Goal: Leave review/rating: Leave review/rating

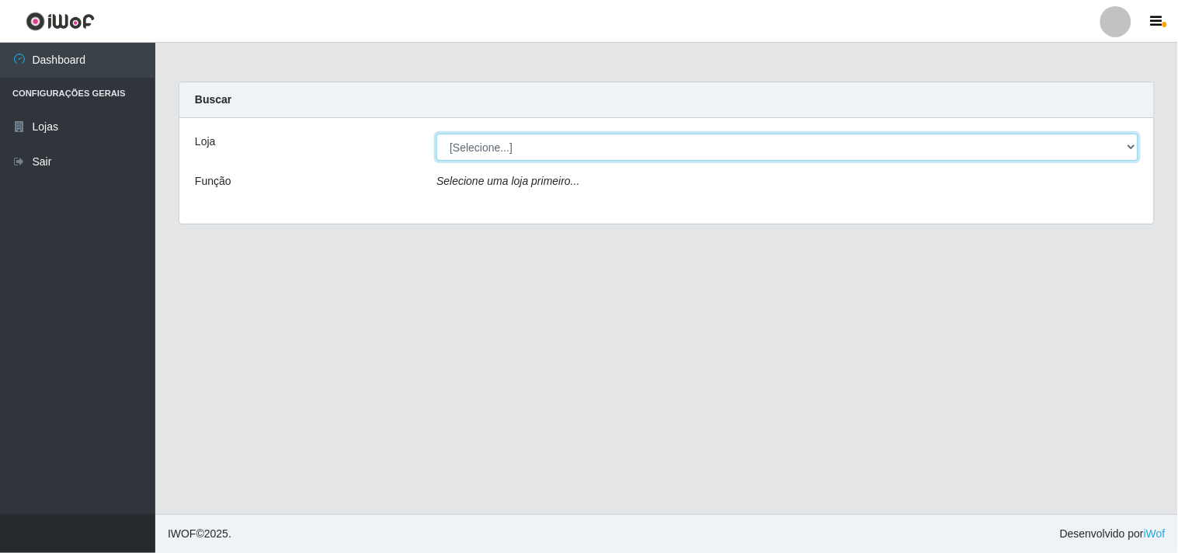
click at [1123, 146] on select "[Selecione...] Hiper Queiroz - [GEOGRAPHIC_DATA]" at bounding box center [787, 147] width 702 height 27
select select "514"
click at [436, 134] on select "[Selecione...] Hiper Queiroz - [GEOGRAPHIC_DATA]" at bounding box center [787, 147] width 702 height 27
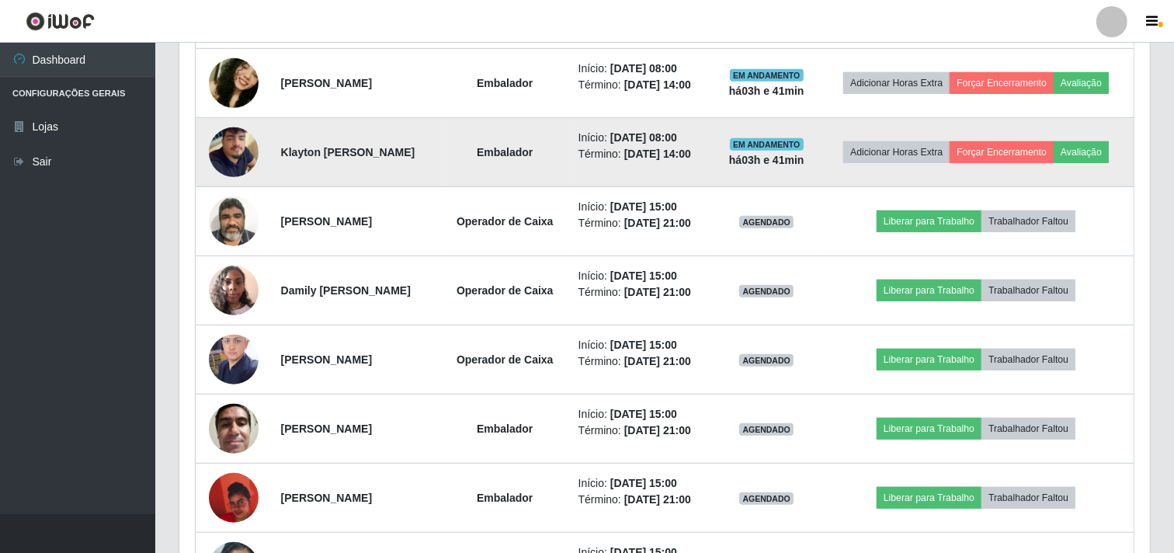
scroll to position [894, 0]
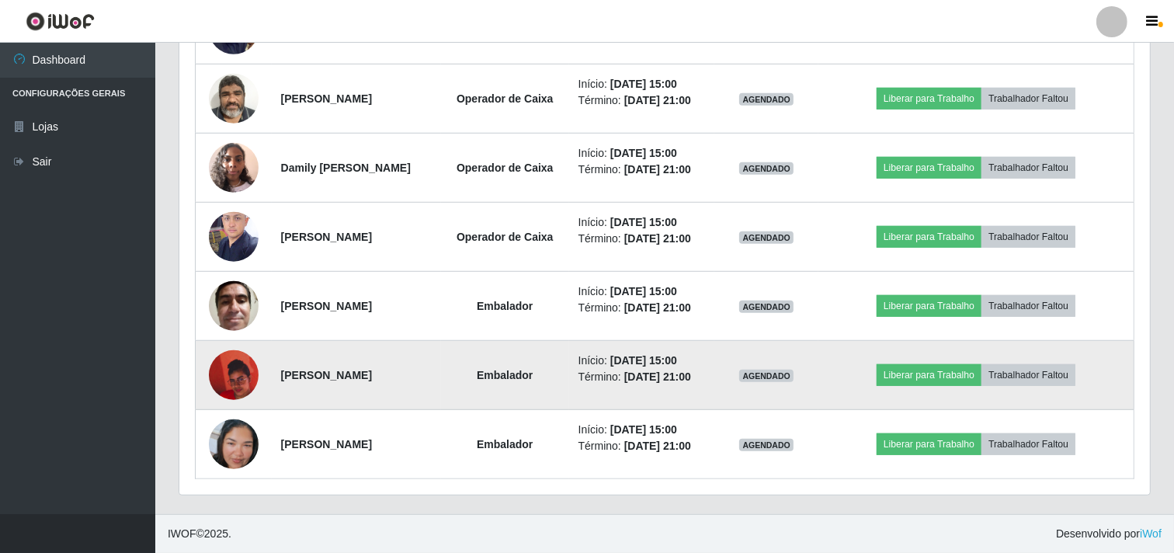
click at [221, 377] on img at bounding box center [234, 375] width 50 height 89
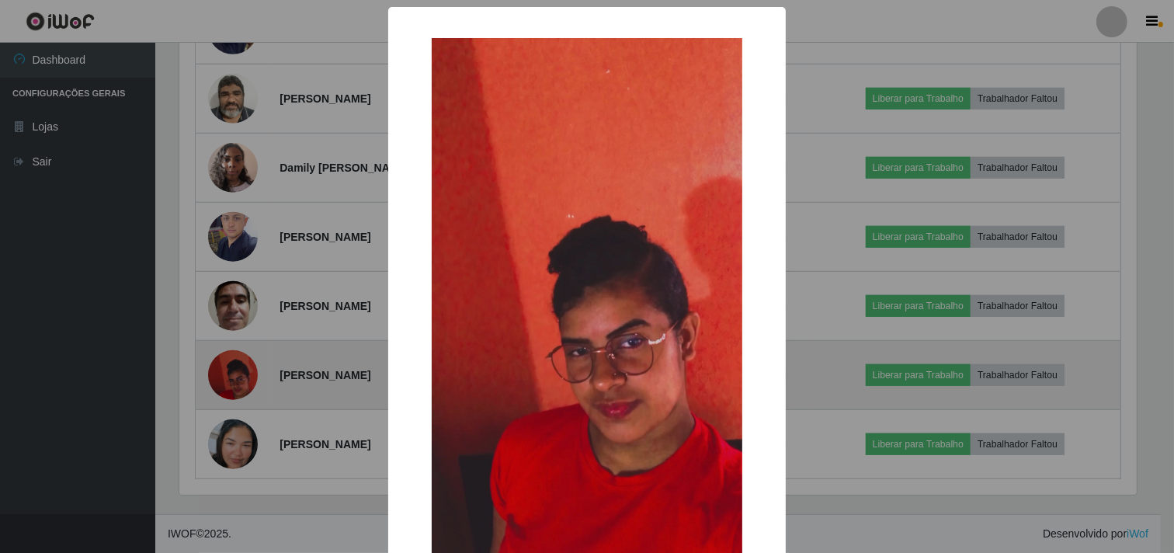
scroll to position [322, 961]
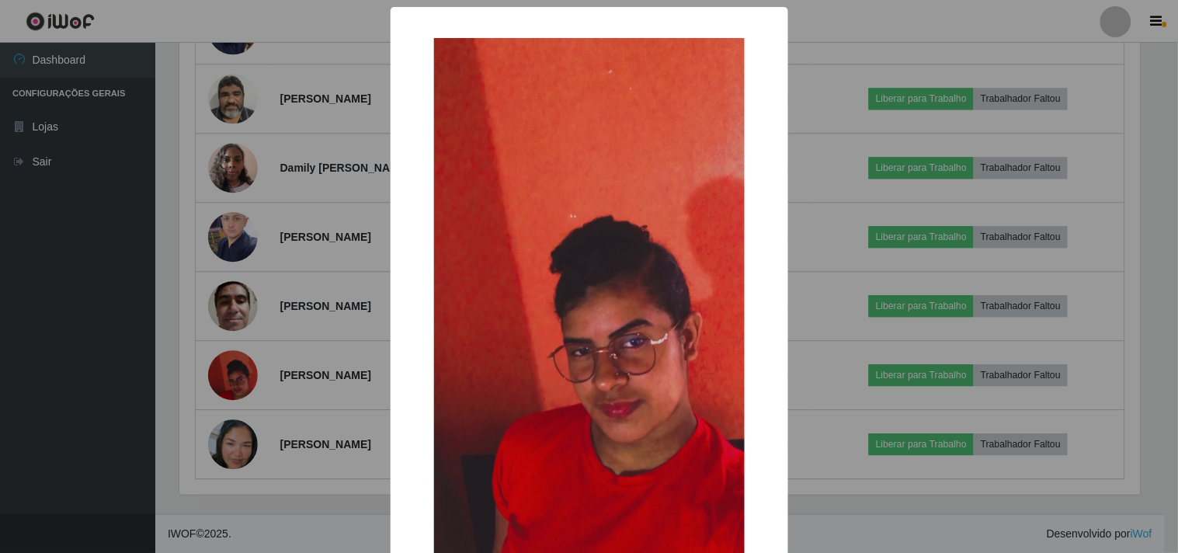
click at [96, 311] on div "× OK Cancel" at bounding box center [589, 276] width 1178 height 553
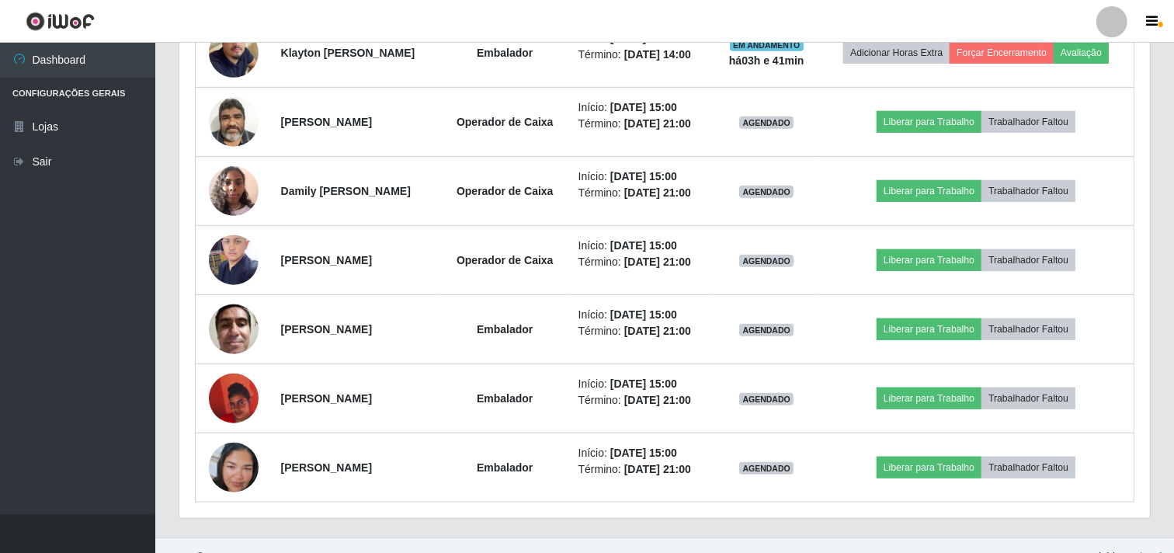
scroll to position [894, 0]
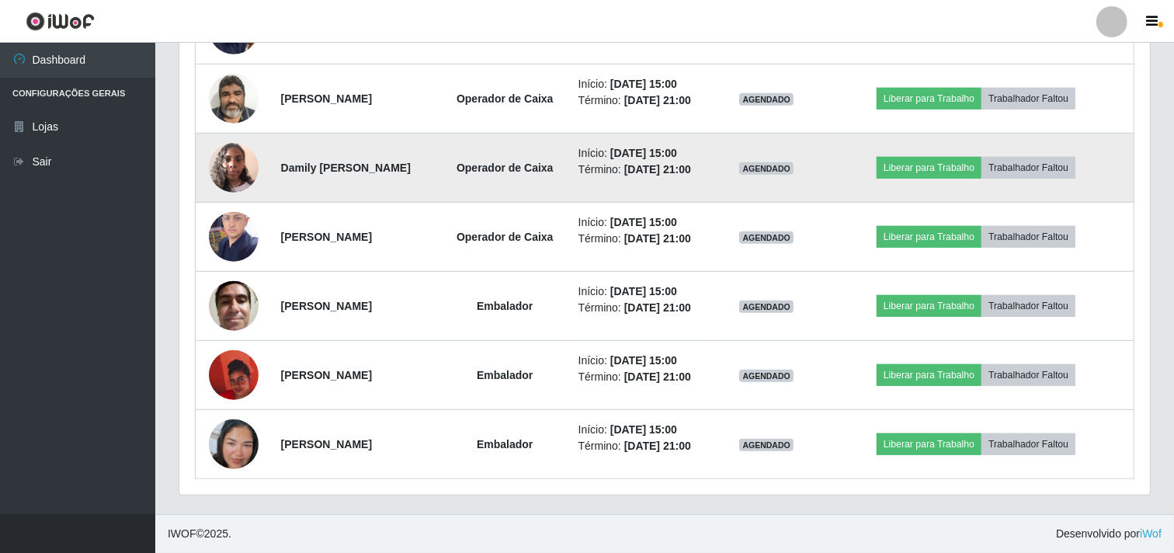
click at [239, 165] on img at bounding box center [234, 167] width 50 height 66
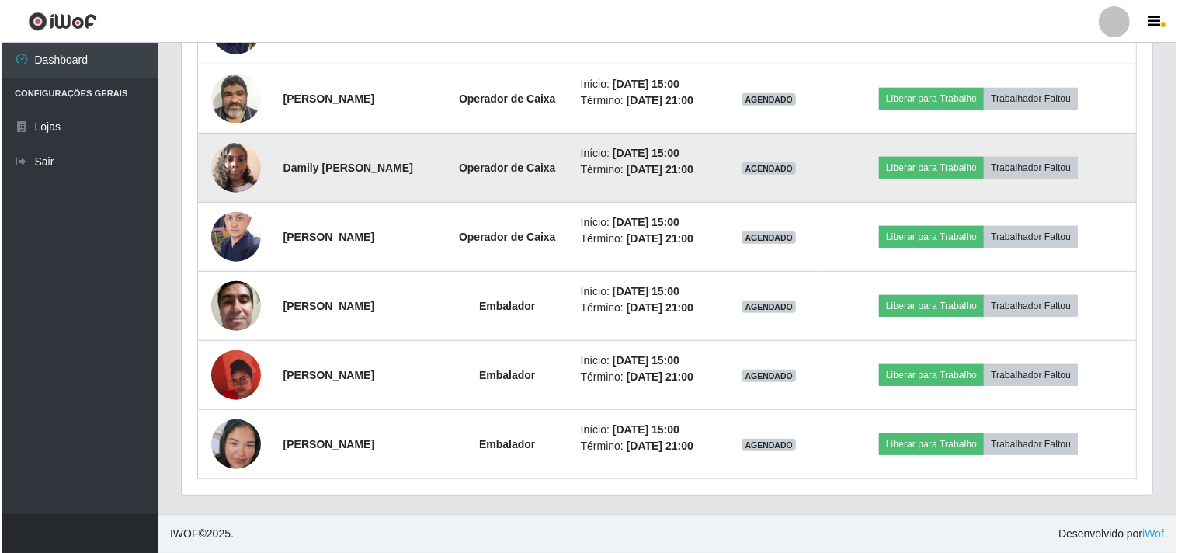
scroll to position [322, 961]
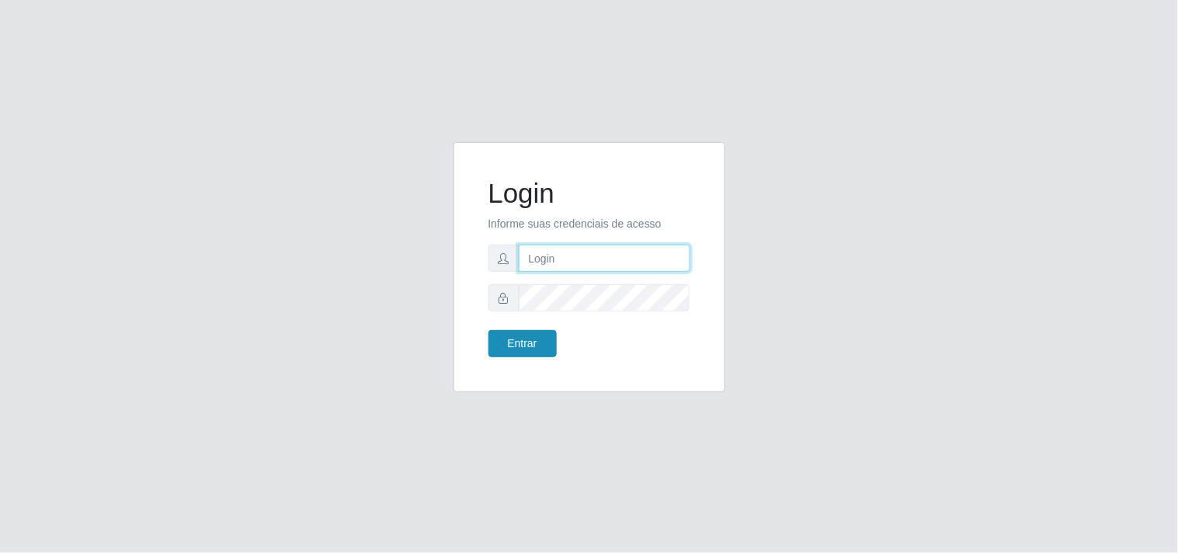
type input "[EMAIL_ADDRESS][DOMAIN_NAME]"
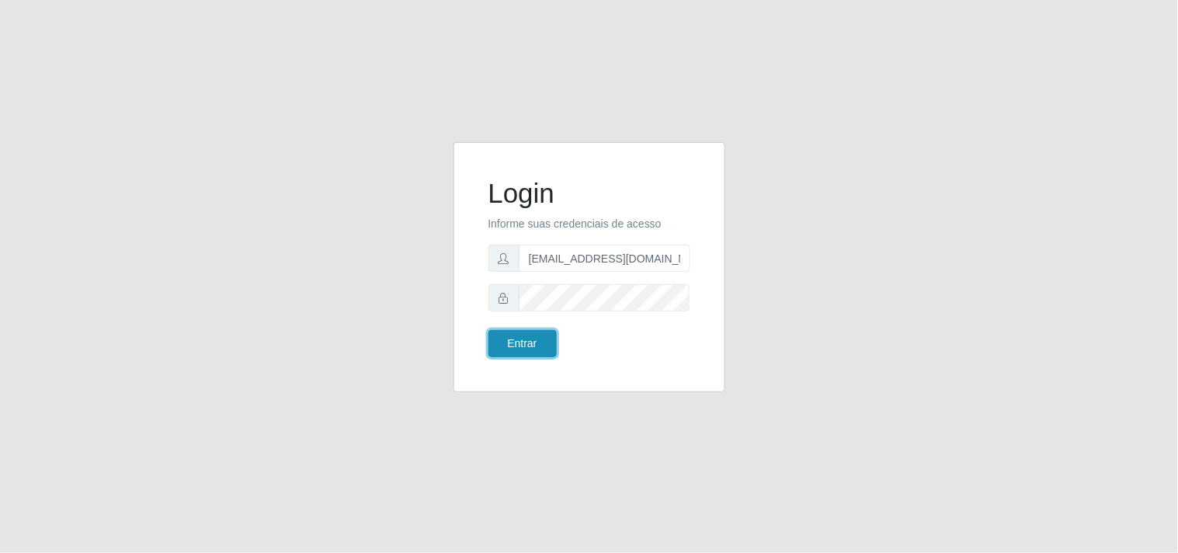
click at [538, 335] on button "Entrar" at bounding box center [522, 343] width 68 height 27
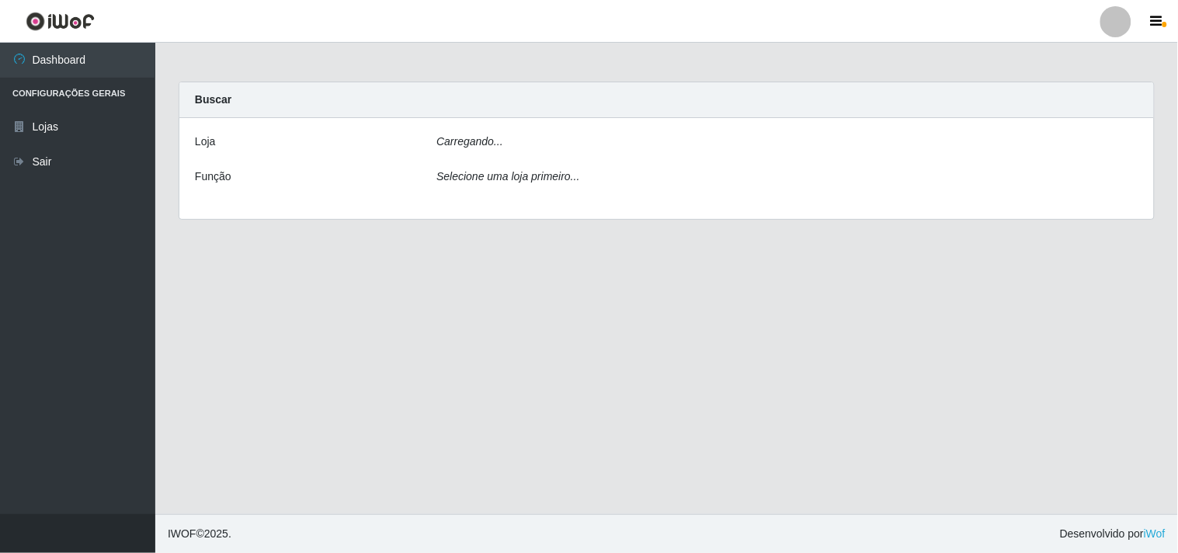
click at [528, 336] on main "Carregando... Buscar [PERSON_NAME]... Função Selecione uma loja primeiro..." at bounding box center [666, 278] width 1023 height 471
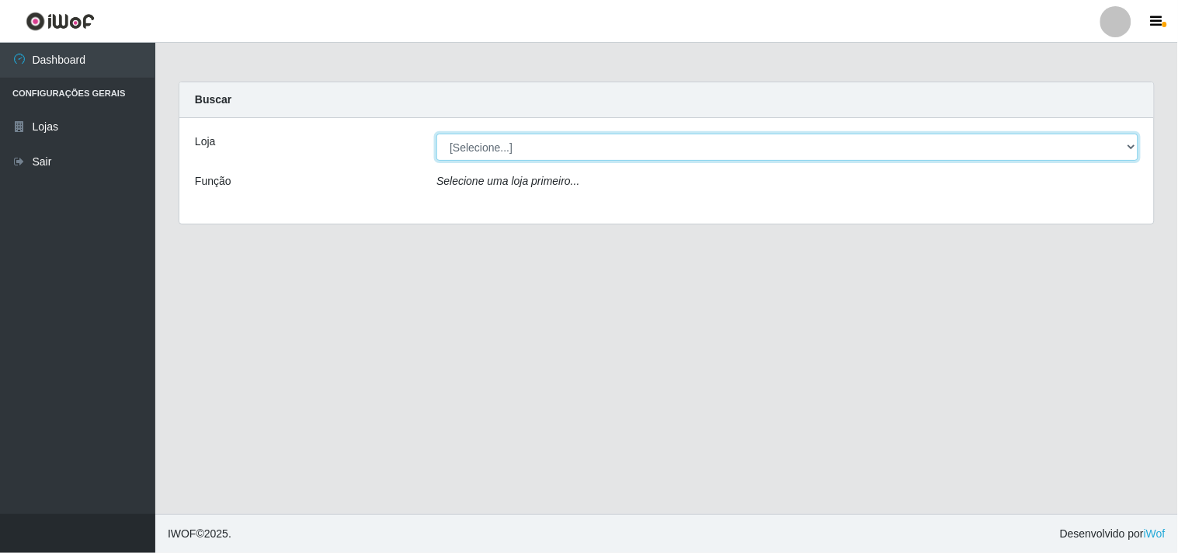
click at [1106, 151] on select "[Selecione...] Hiper Queiroz - [GEOGRAPHIC_DATA]" at bounding box center [787, 147] width 702 height 27
select select "514"
click at [436, 134] on select "[Selecione...] Hiper Queiroz - [GEOGRAPHIC_DATA]" at bounding box center [787, 147] width 702 height 27
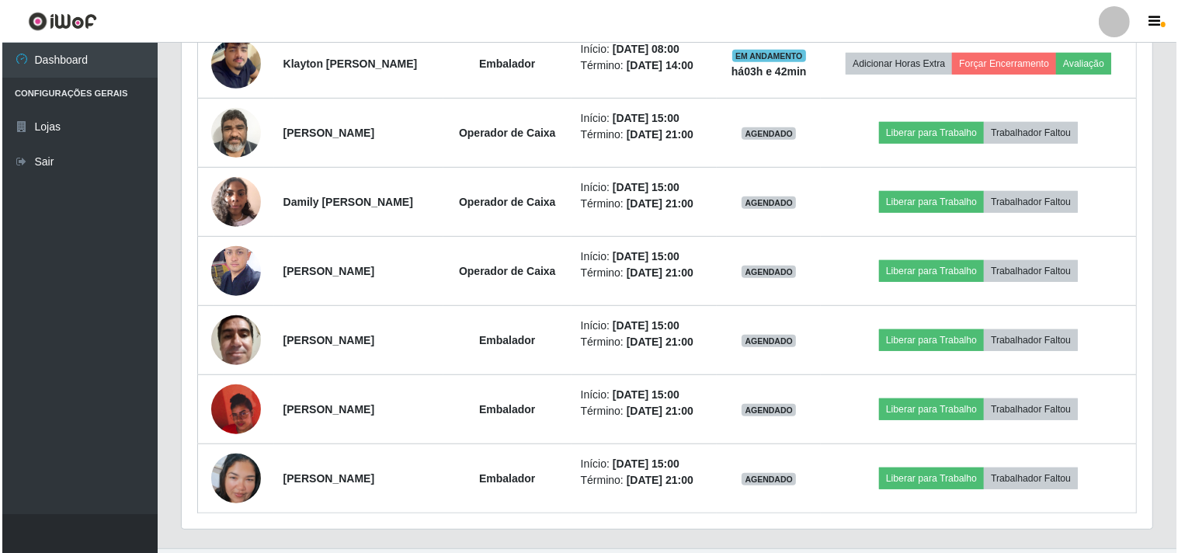
scroll to position [863, 0]
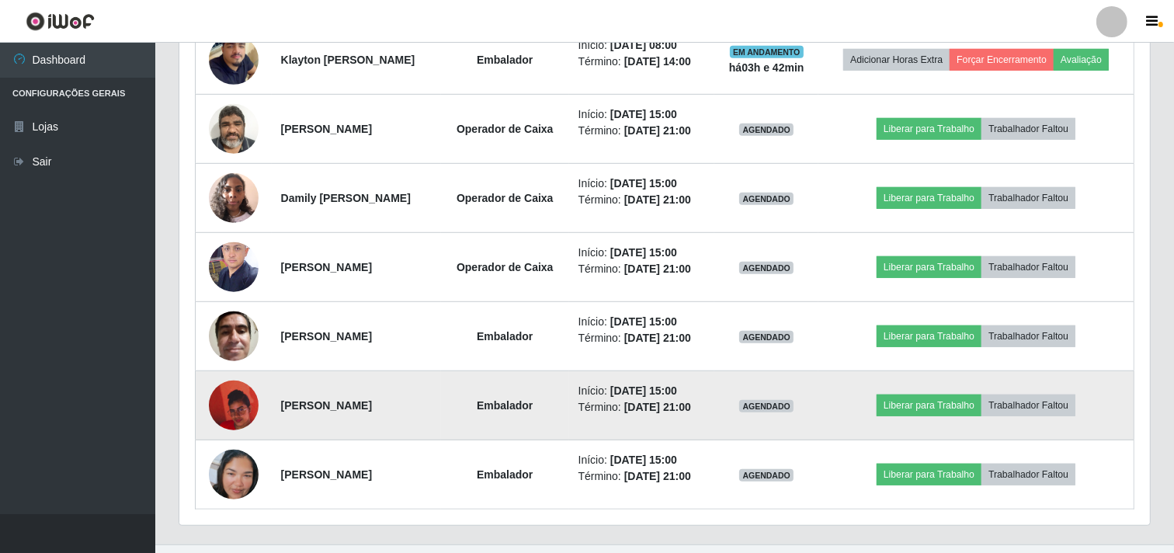
click at [226, 405] on img at bounding box center [234, 405] width 50 height 89
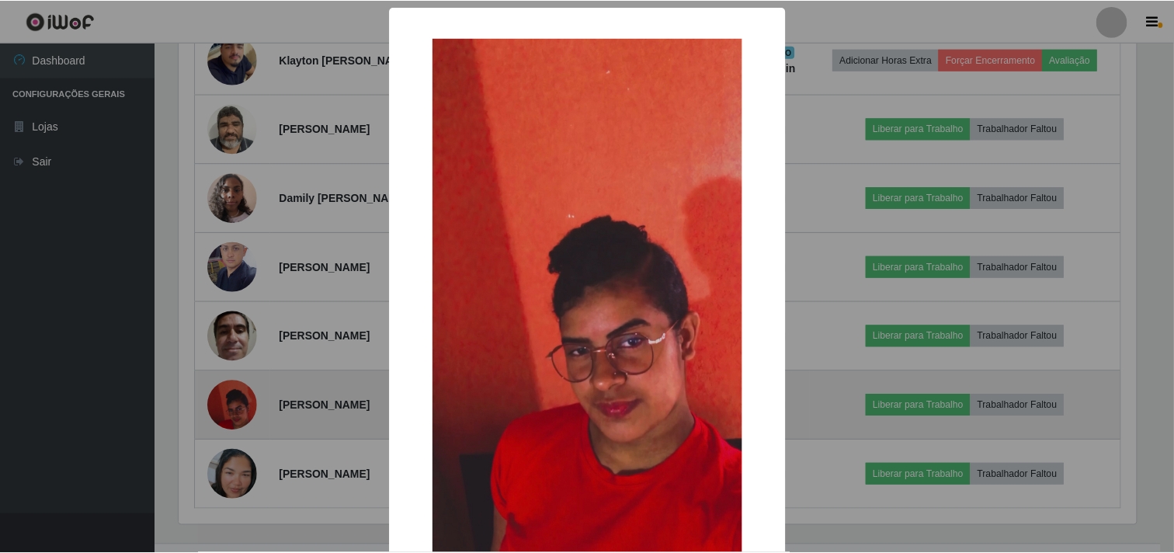
scroll to position [322, 961]
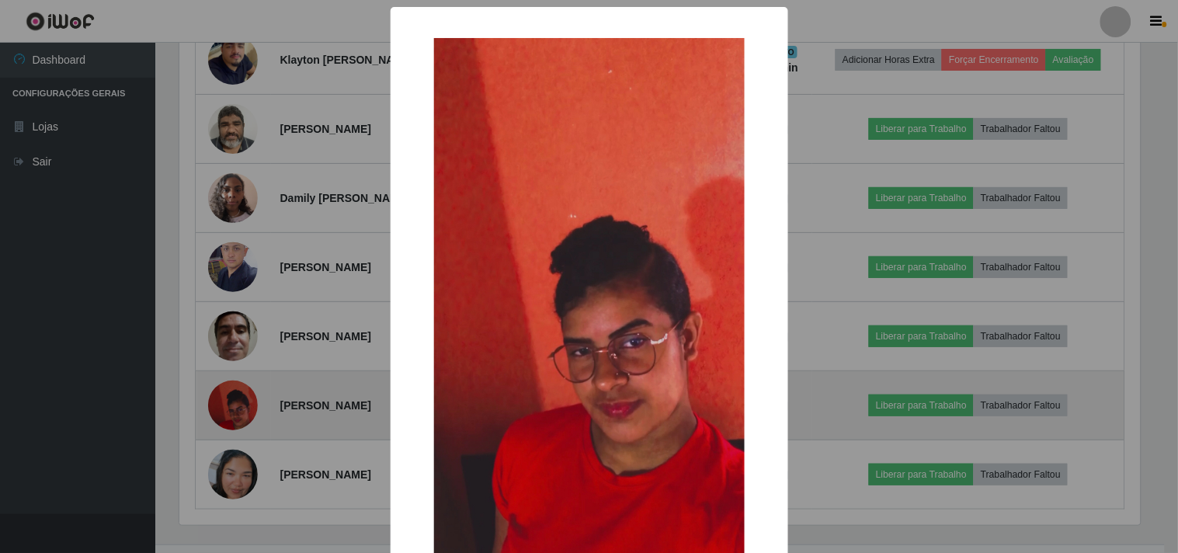
click at [226, 405] on div "× OK Cancel" at bounding box center [589, 276] width 1178 height 553
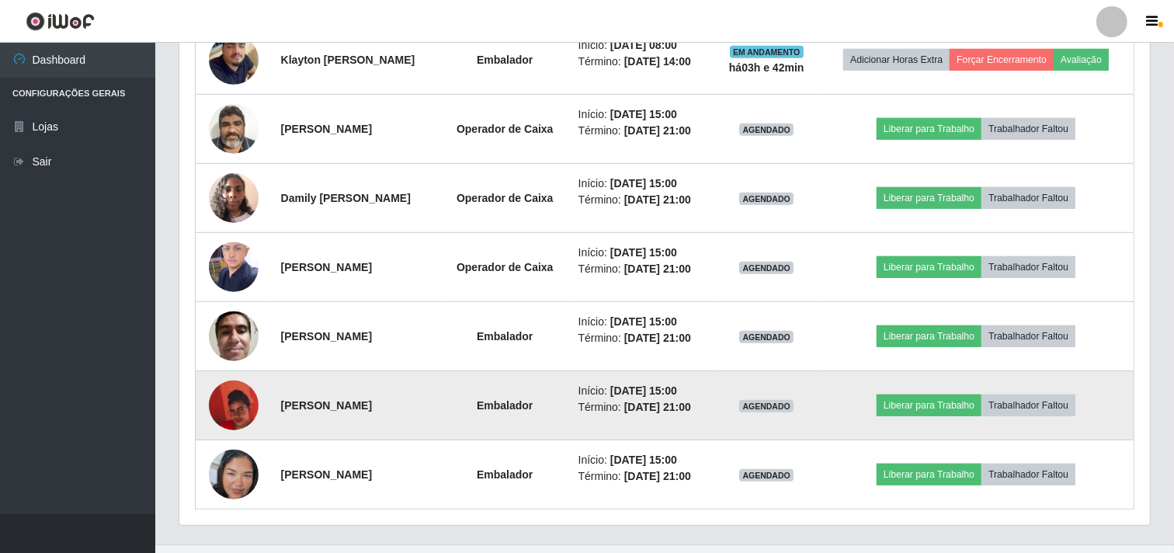
scroll to position [322, 971]
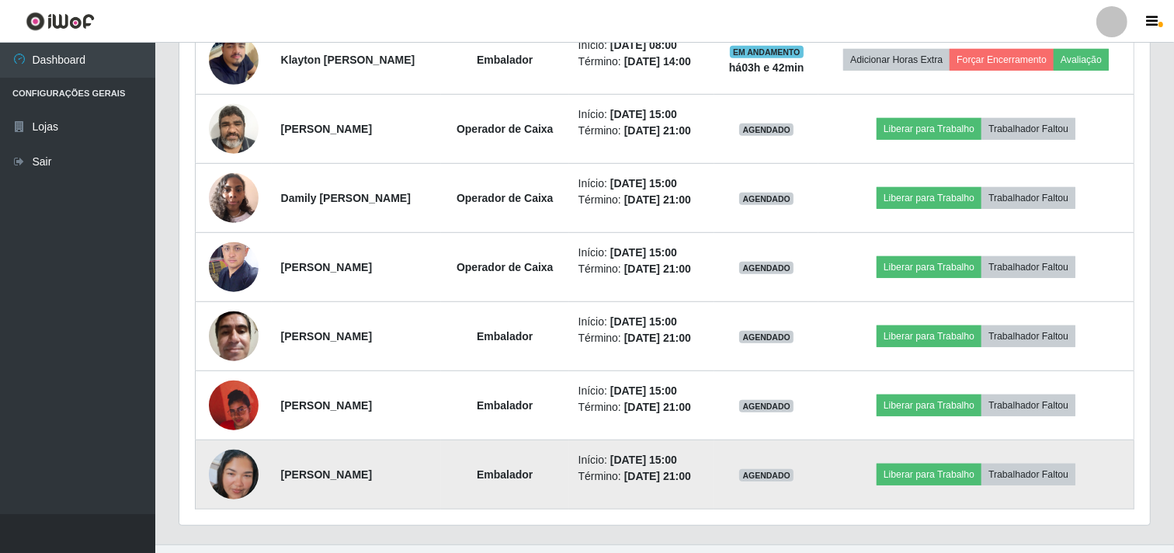
click at [234, 470] on img at bounding box center [234, 474] width 50 height 89
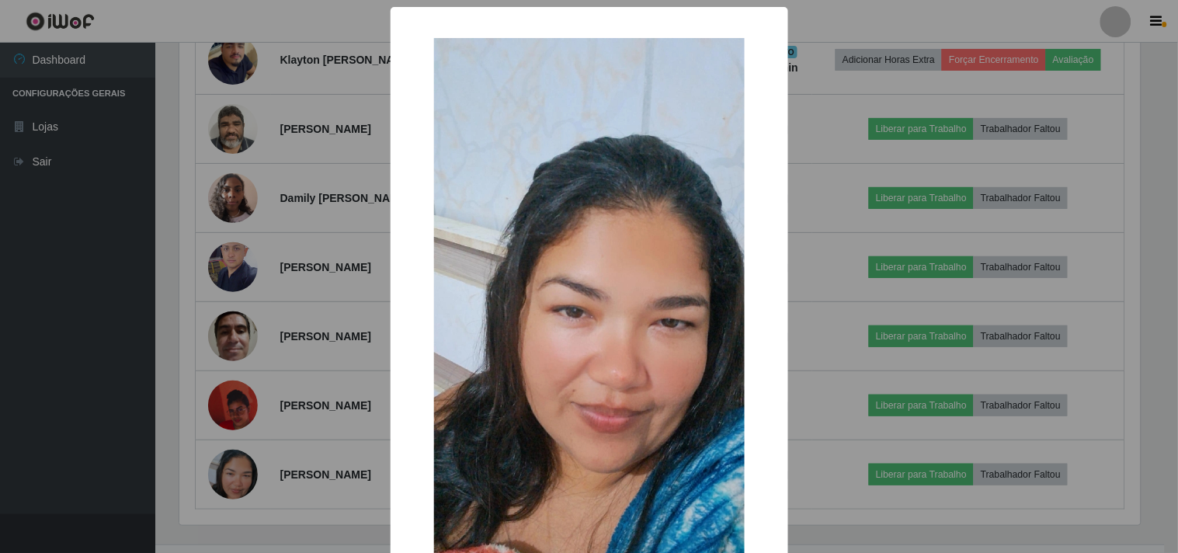
click at [235, 470] on div "× OK Cancel" at bounding box center [589, 276] width 1178 height 553
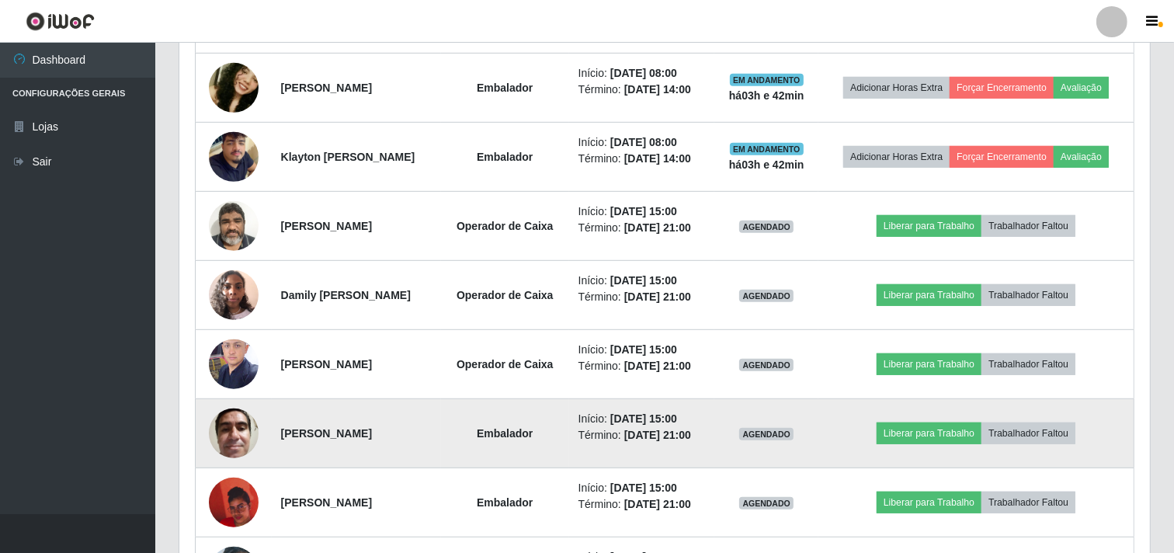
scroll to position [721, 0]
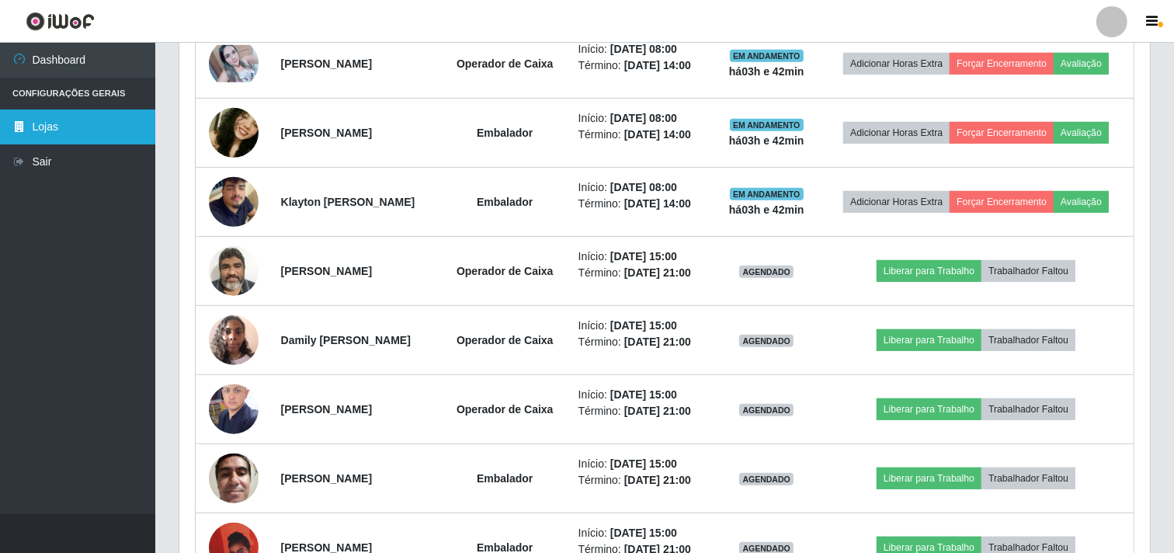
click at [40, 133] on link "Lojas" at bounding box center [77, 127] width 155 height 35
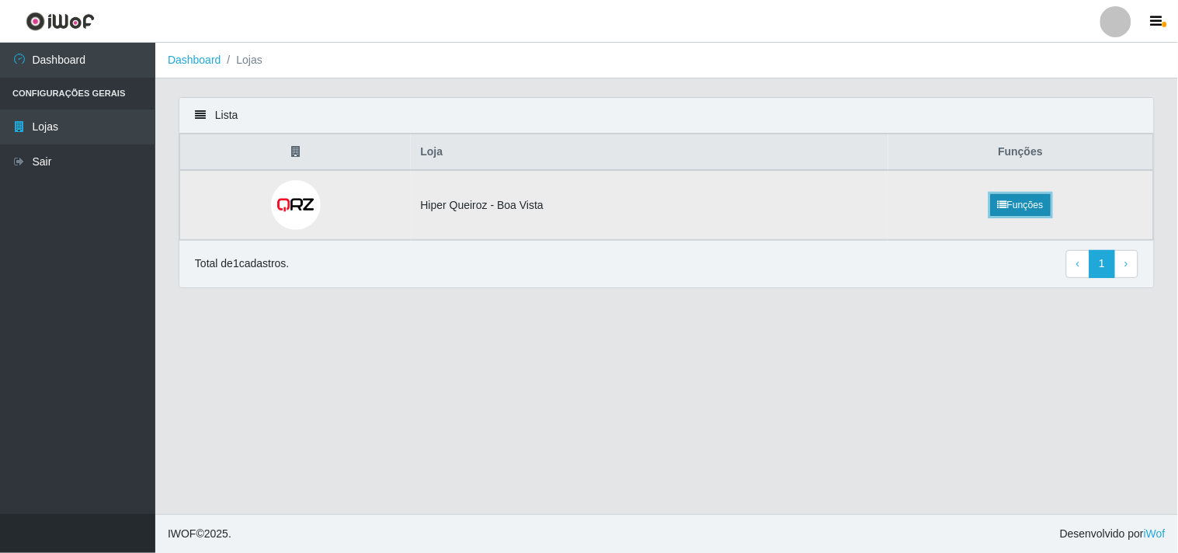
click at [1033, 203] on link "Funções" at bounding box center [1021, 205] width 60 height 22
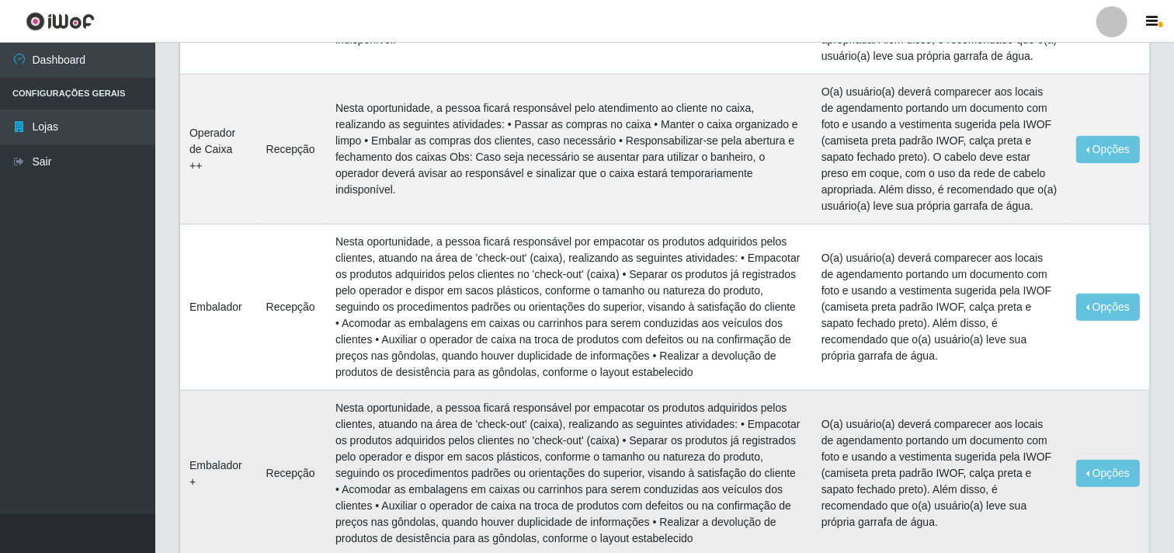
scroll to position [687, 0]
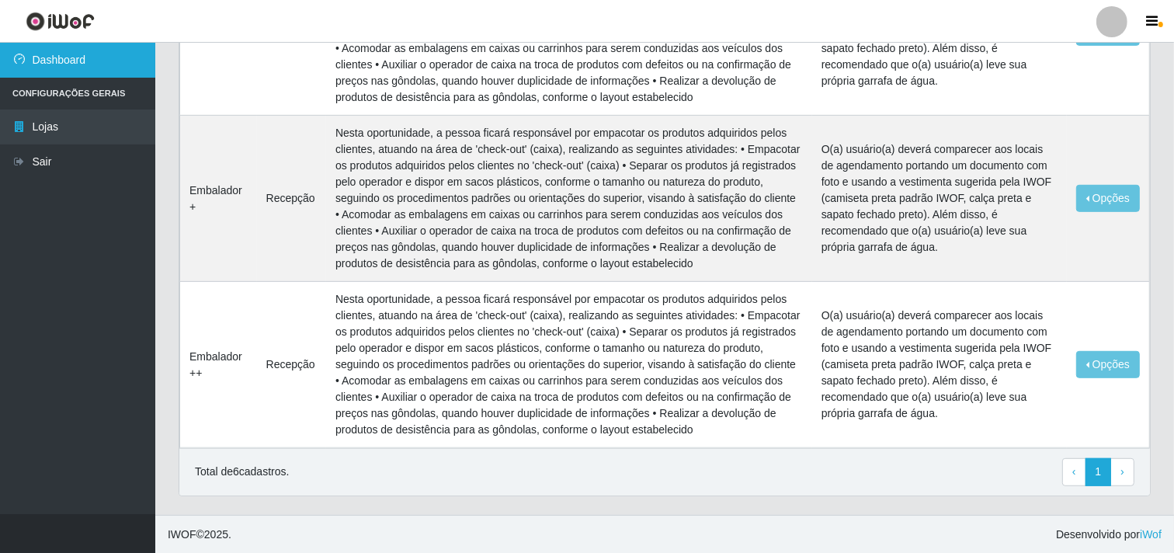
click at [45, 53] on link "Dashboard" at bounding box center [77, 60] width 155 height 35
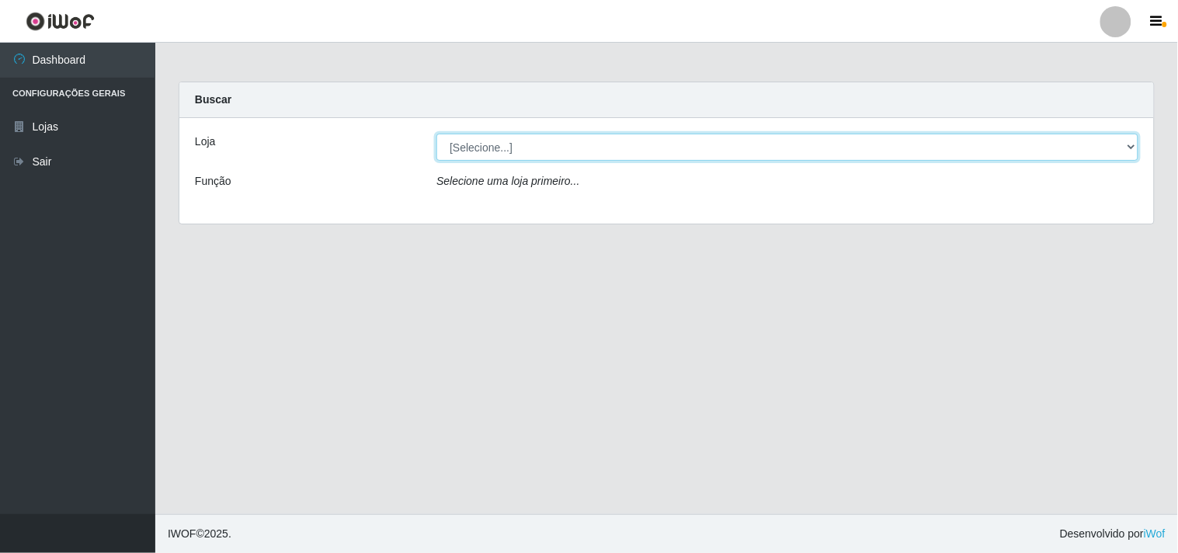
click at [1115, 146] on select "[Selecione...] Hiper Queiroz - [GEOGRAPHIC_DATA]" at bounding box center [787, 147] width 702 height 27
select select "514"
click at [436, 134] on select "[Selecione...] Hiper Queiroz - [GEOGRAPHIC_DATA]" at bounding box center [787, 147] width 702 height 27
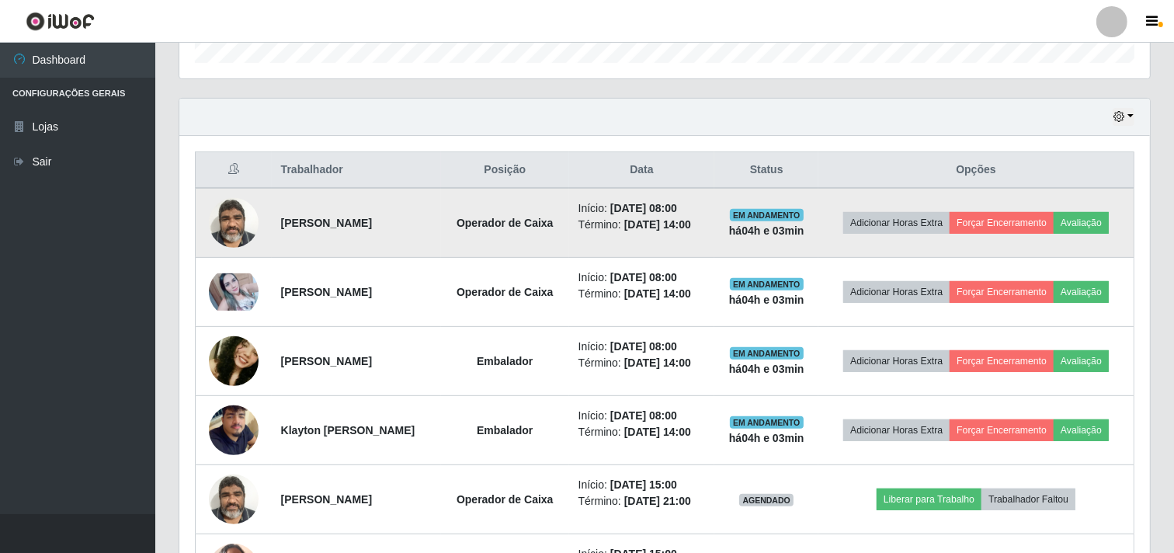
scroll to position [462, 0]
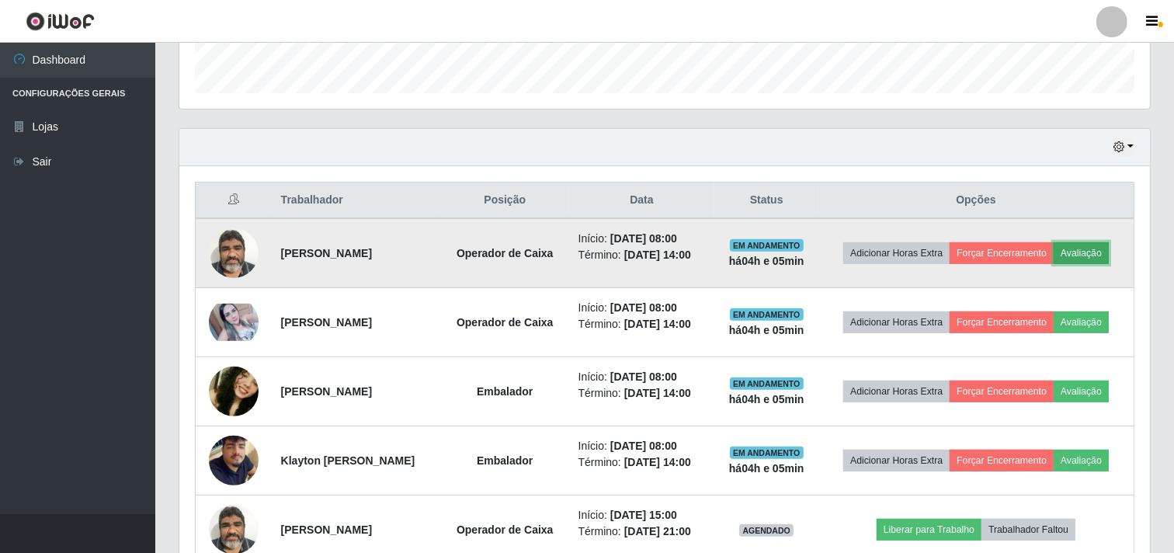
click at [1097, 258] on button "Avaliação" at bounding box center [1081, 253] width 55 height 22
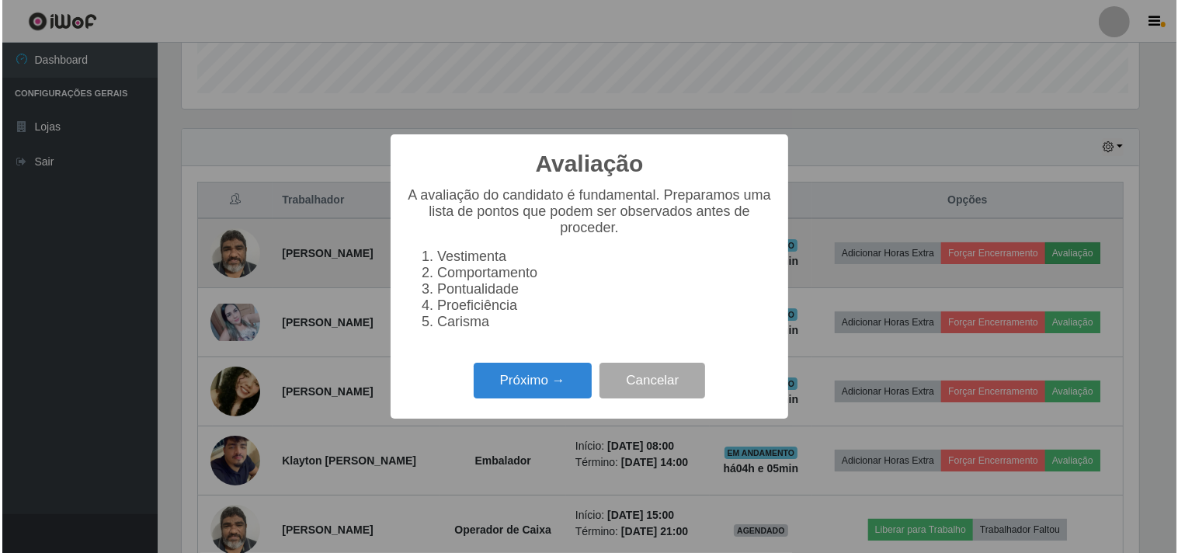
scroll to position [322, 961]
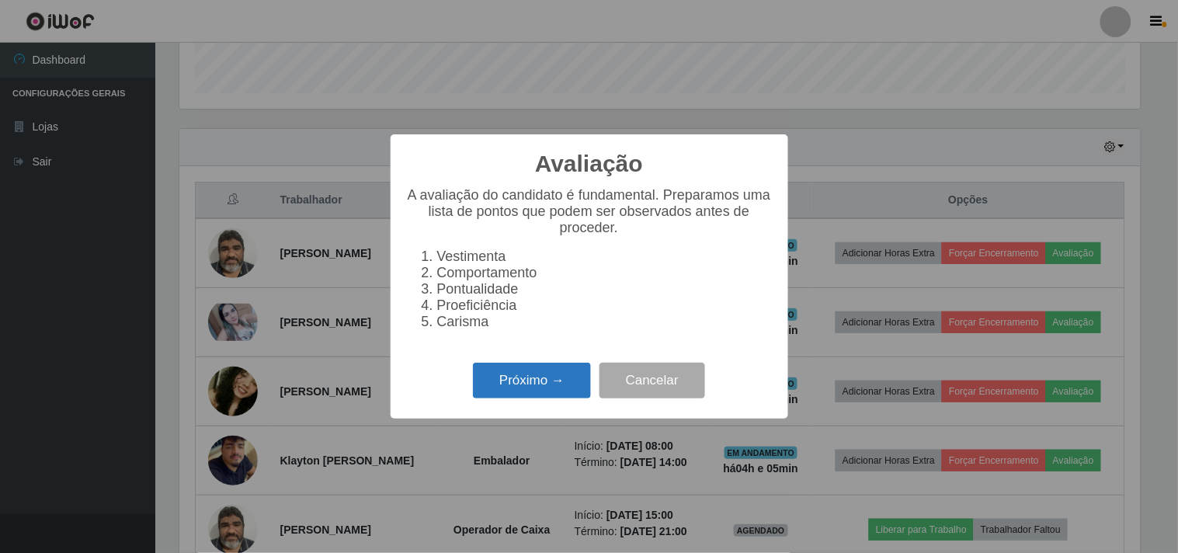
click at [500, 390] on button "Próximo →" at bounding box center [532, 381] width 118 height 37
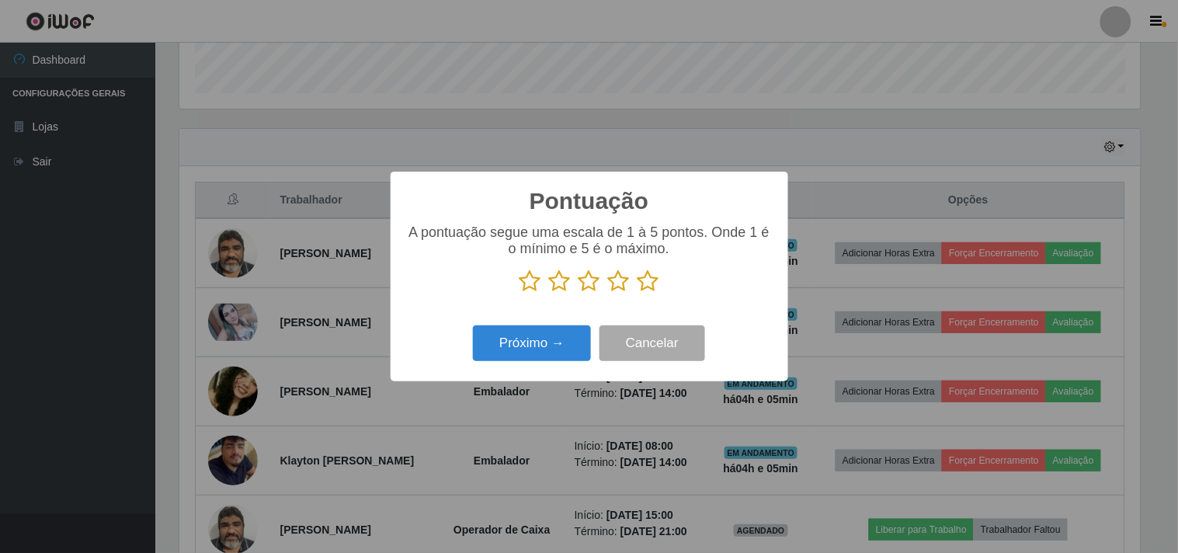
click at [641, 284] on icon at bounding box center [649, 280] width 22 height 23
click at [638, 293] on input "radio" at bounding box center [638, 293] width 0 height 0
click at [529, 336] on button "Próximo →" at bounding box center [532, 343] width 118 height 37
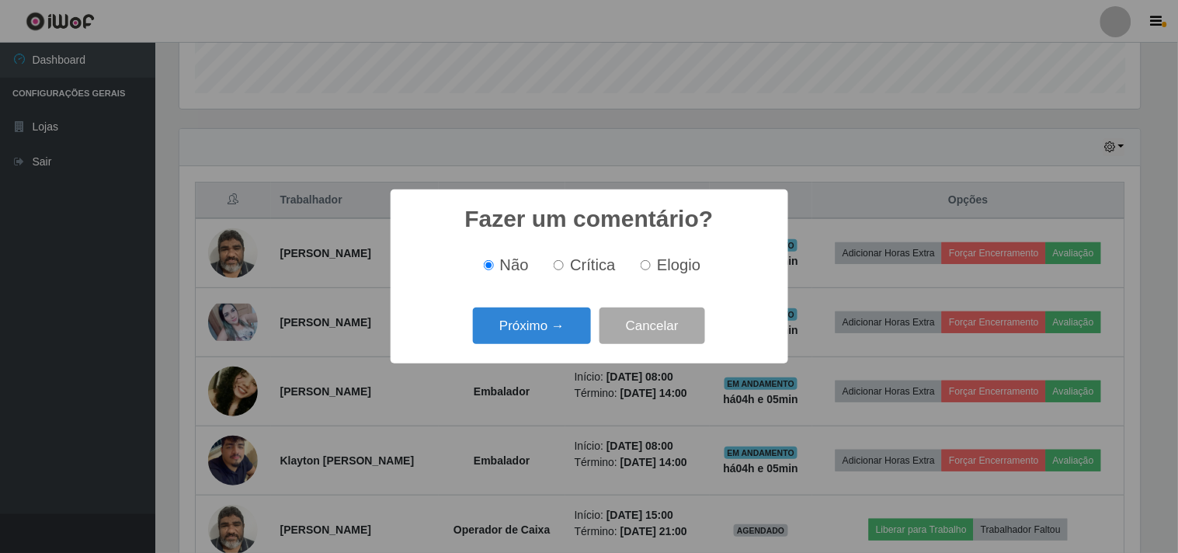
click at [652, 270] on label "Elogio" at bounding box center [668, 265] width 66 height 18
click at [651, 270] on input "Elogio" at bounding box center [646, 265] width 10 height 10
radio input "true"
click at [558, 317] on button "Próximo →" at bounding box center [532, 326] width 118 height 37
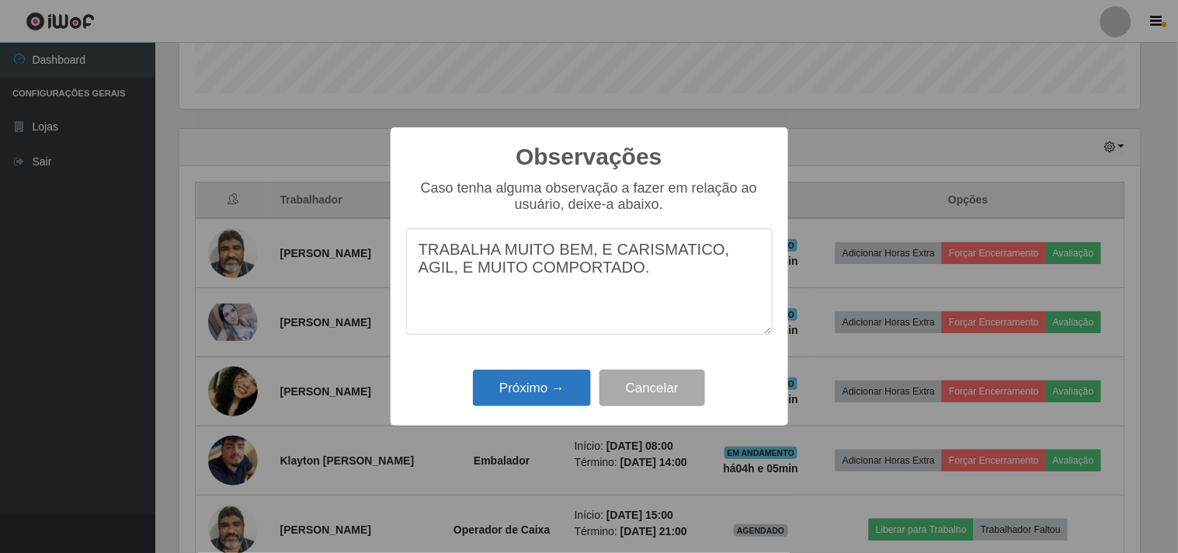
type textarea "TRABALHA MUITO BEM, E CARISMATICO, AGIL, E MUITO COMPORTADO."
click at [523, 384] on button "Próximo →" at bounding box center [532, 388] width 118 height 37
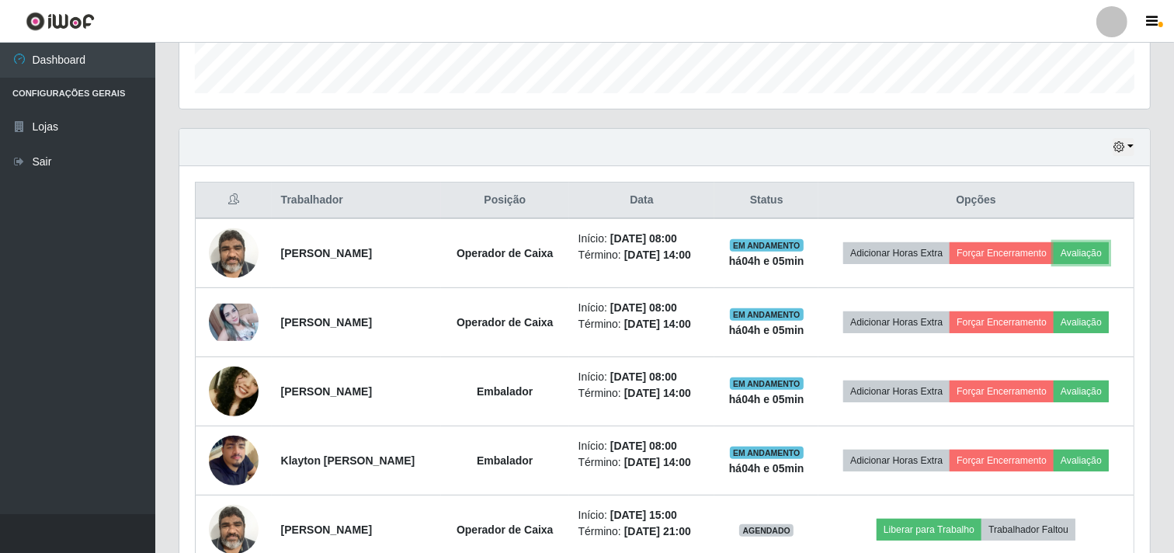
scroll to position [322, 971]
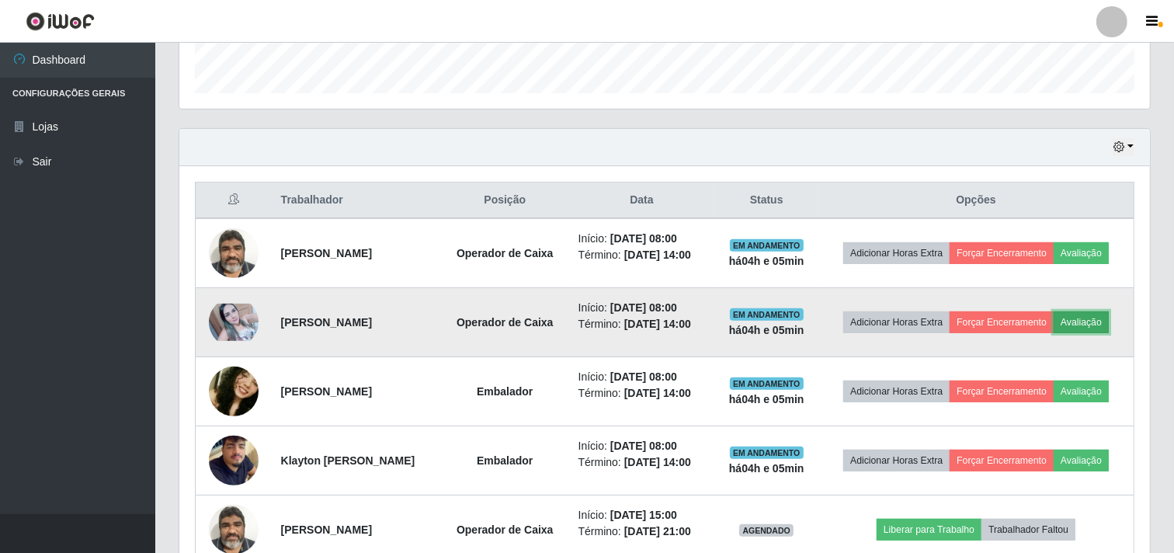
click at [1107, 324] on button "Avaliação" at bounding box center [1081, 322] width 55 height 22
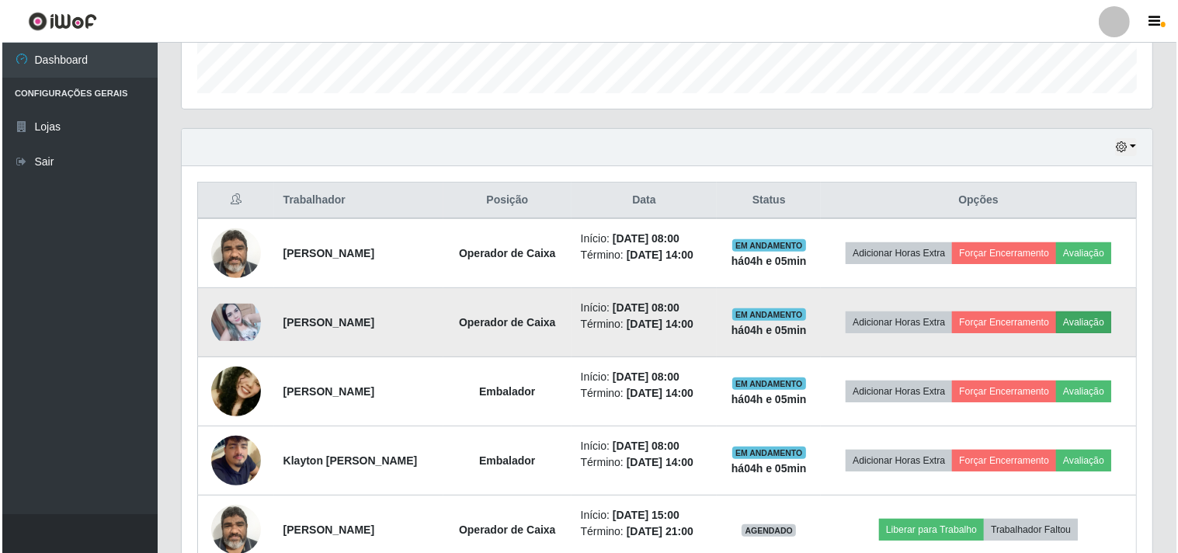
scroll to position [322, 961]
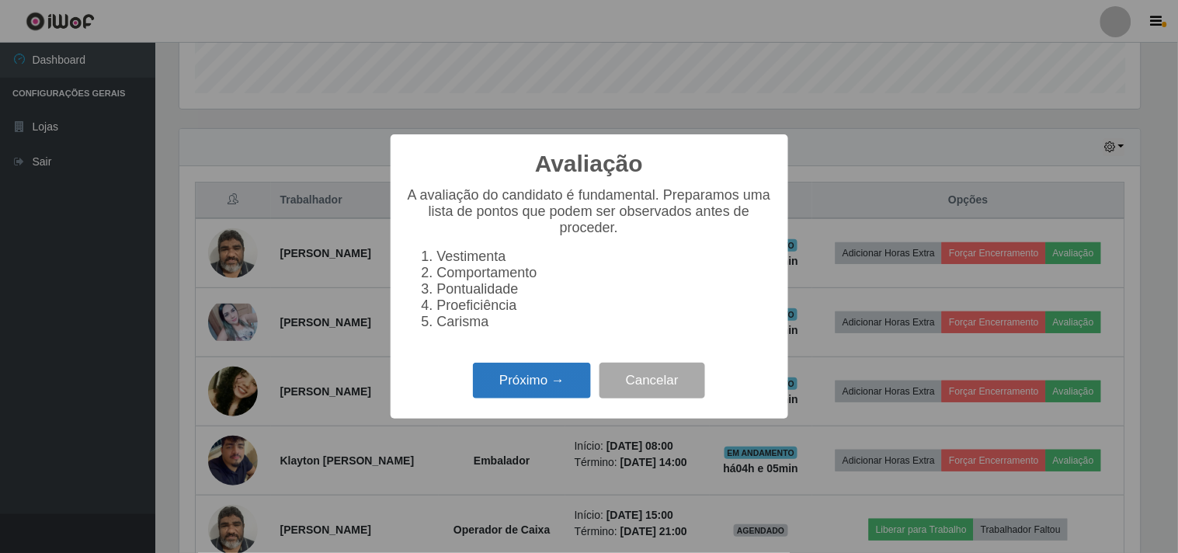
click at [549, 383] on button "Próximo →" at bounding box center [532, 381] width 118 height 37
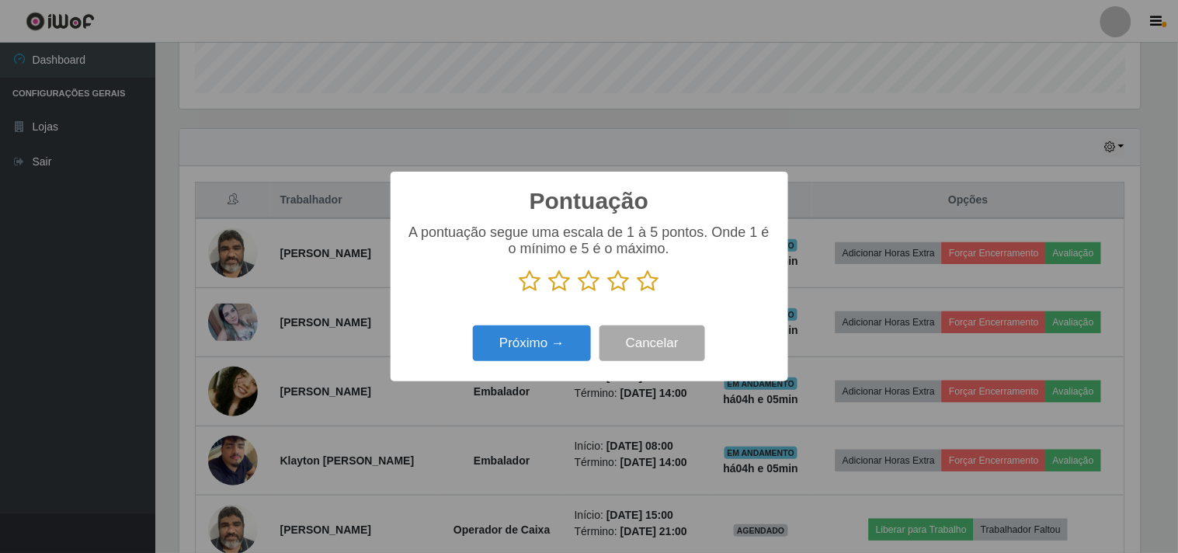
click at [654, 288] on icon at bounding box center [649, 280] width 22 height 23
click at [638, 293] on input "radio" at bounding box center [638, 293] width 0 height 0
click at [536, 350] on button "Próximo →" at bounding box center [532, 343] width 118 height 37
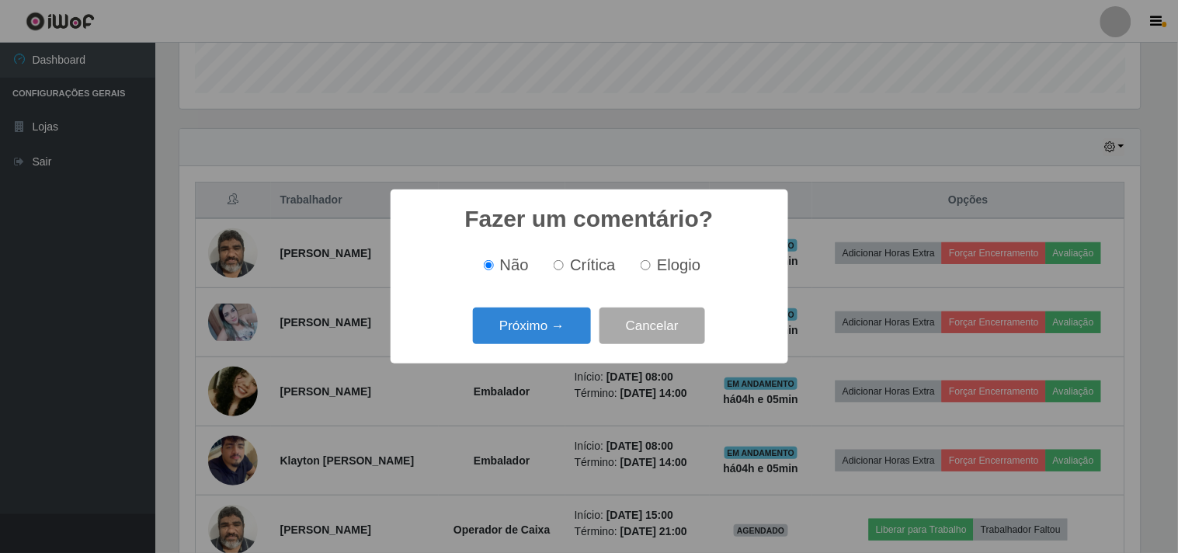
click at [639, 268] on label "Elogio" at bounding box center [668, 265] width 66 height 18
click at [641, 268] on input "Elogio" at bounding box center [646, 265] width 10 height 10
radio input "true"
click at [541, 323] on button "Próximo →" at bounding box center [532, 326] width 118 height 37
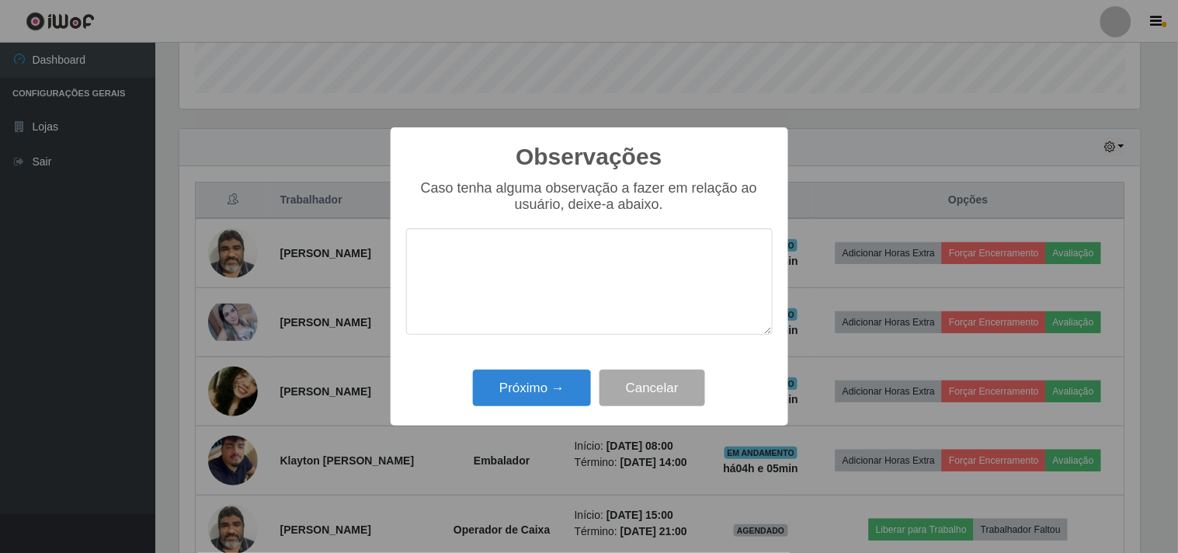
click at [540, 281] on textarea at bounding box center [589, 281] width 367 height 106
type textarea "O"
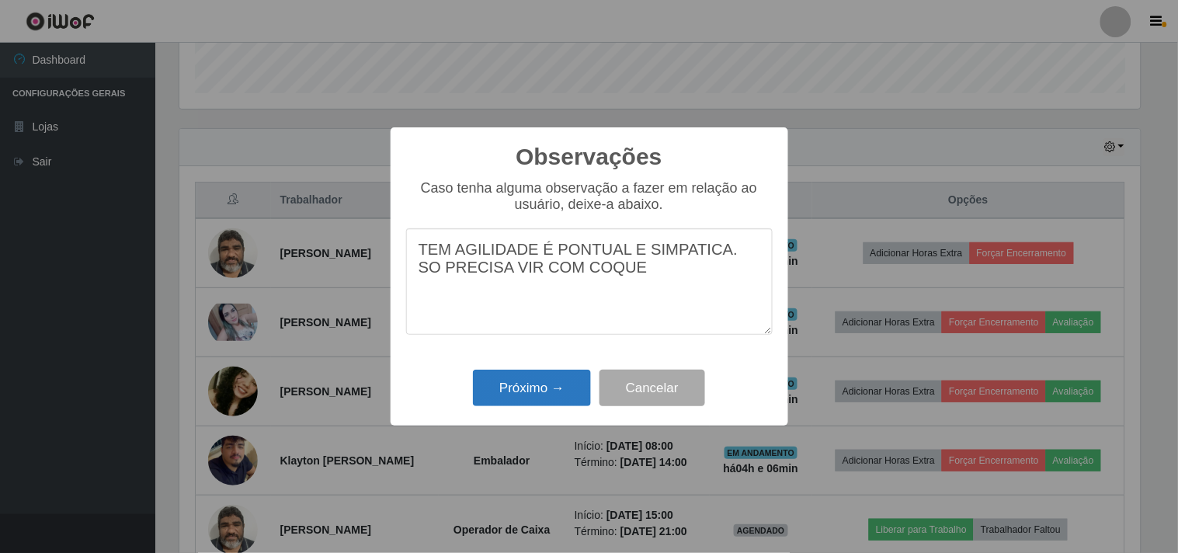
type textarea "TEM AGILIDADE É PONTUAL E SIMPATICA. SO PRECISA VIR COM COQUE"
click at [548, 404] on button "Próximo →" at bounding box center [532, 388] width 118 height 37
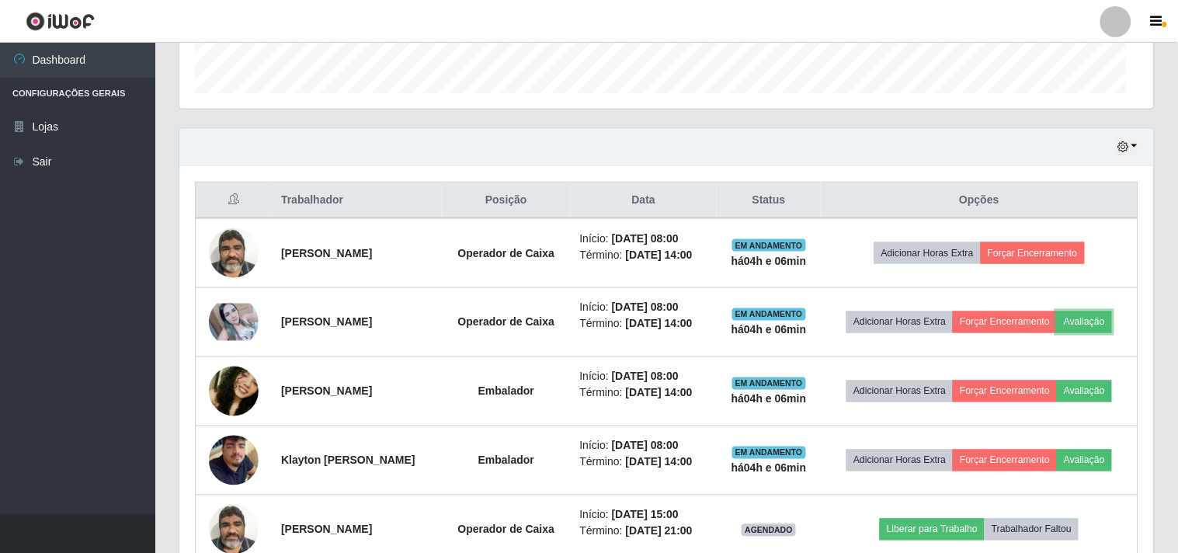
scroll to position [322, 971]
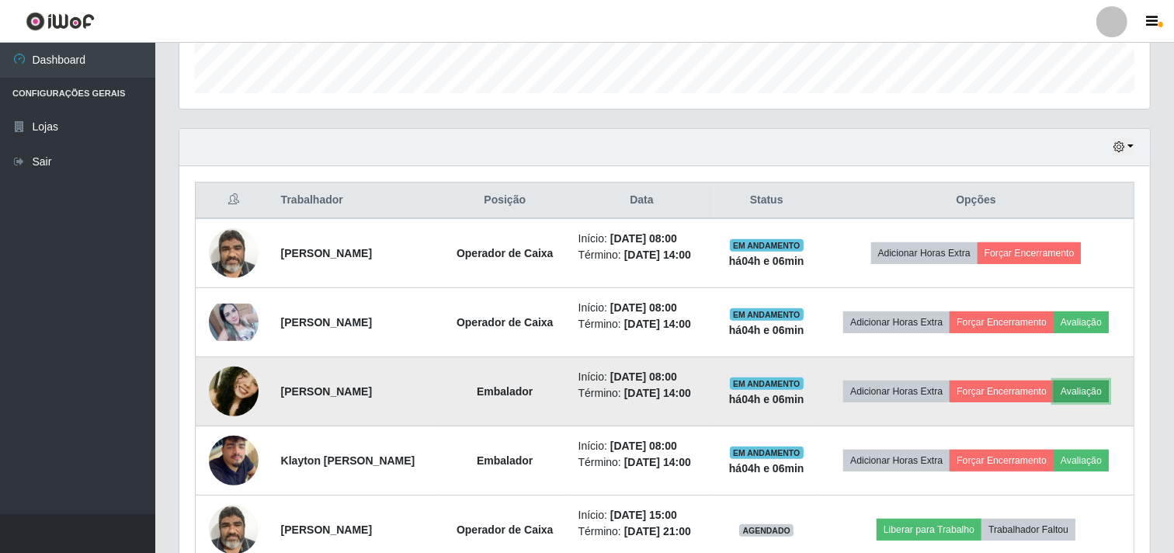
click at [1090, 396] on button "Avaliação" at bounding box center [1081, 392] width 55 height 22
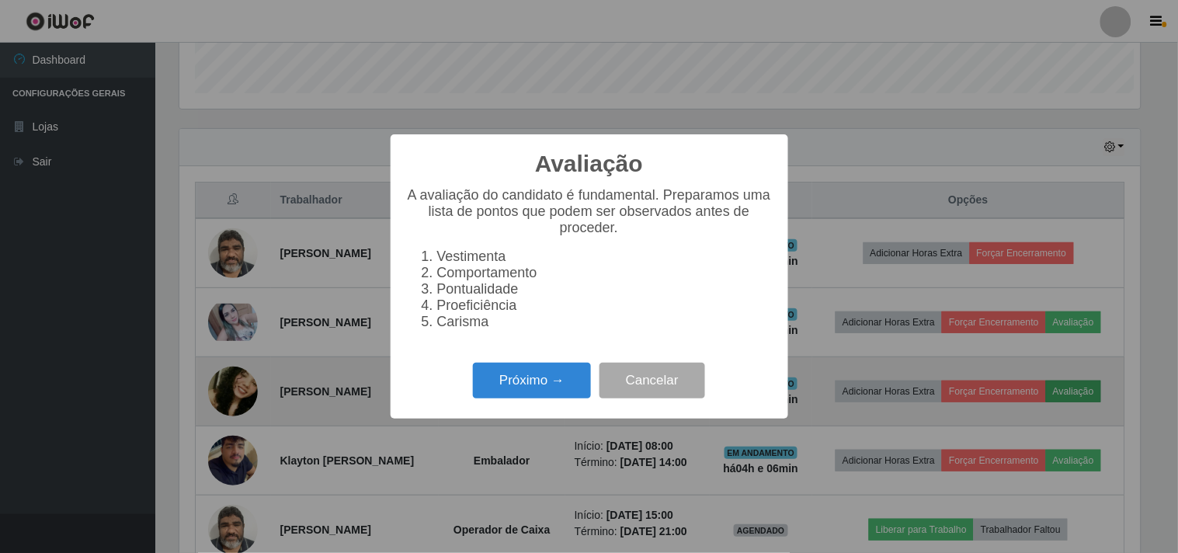
scroll to position [322, 961]
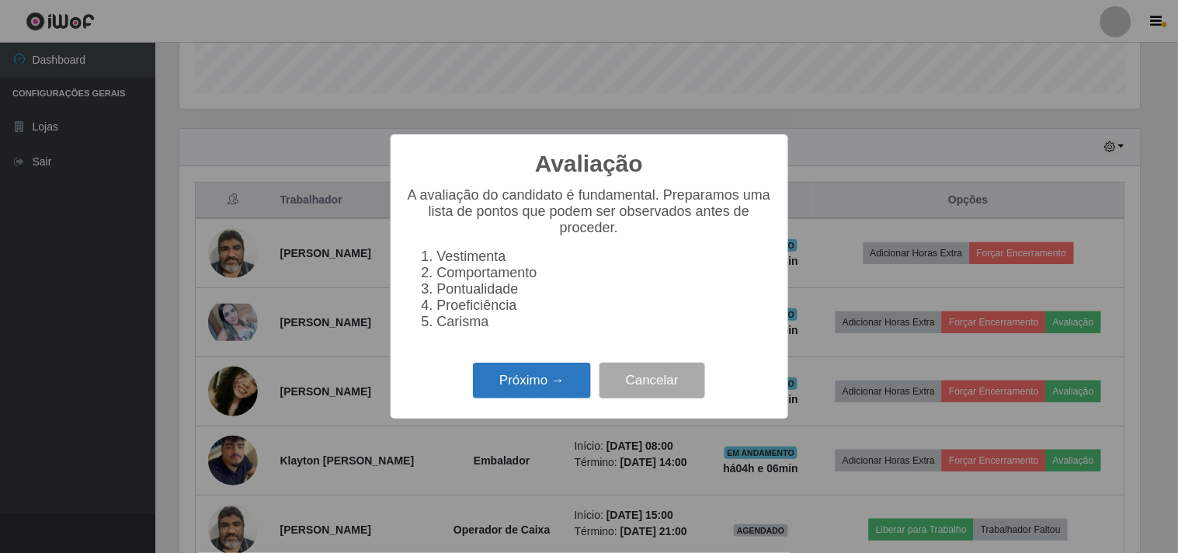
click at [565, 381] on button "Próximo →" at bounding box center [532, 381] width 118 height 37
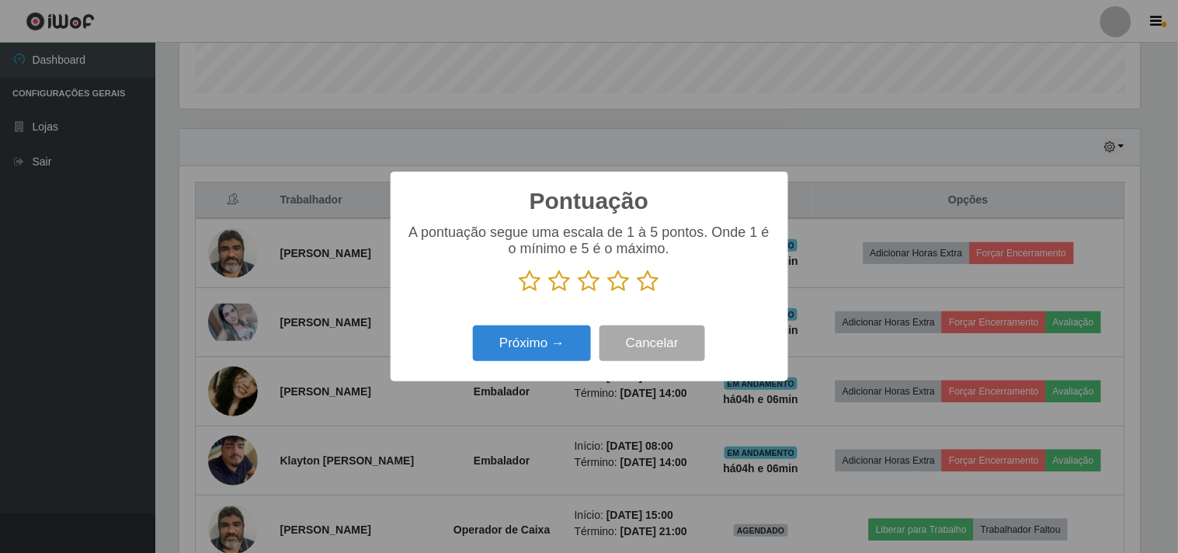
click at [642, 285] on icon at bounding box center [649, 280] width 22 height 23
click at [638, 293] on input "radio" at bounding box center [638, 293] width 0 height 0
click at [531, 353] on button "Próximo →" at bounding box center [532, 343] width 118 height 37
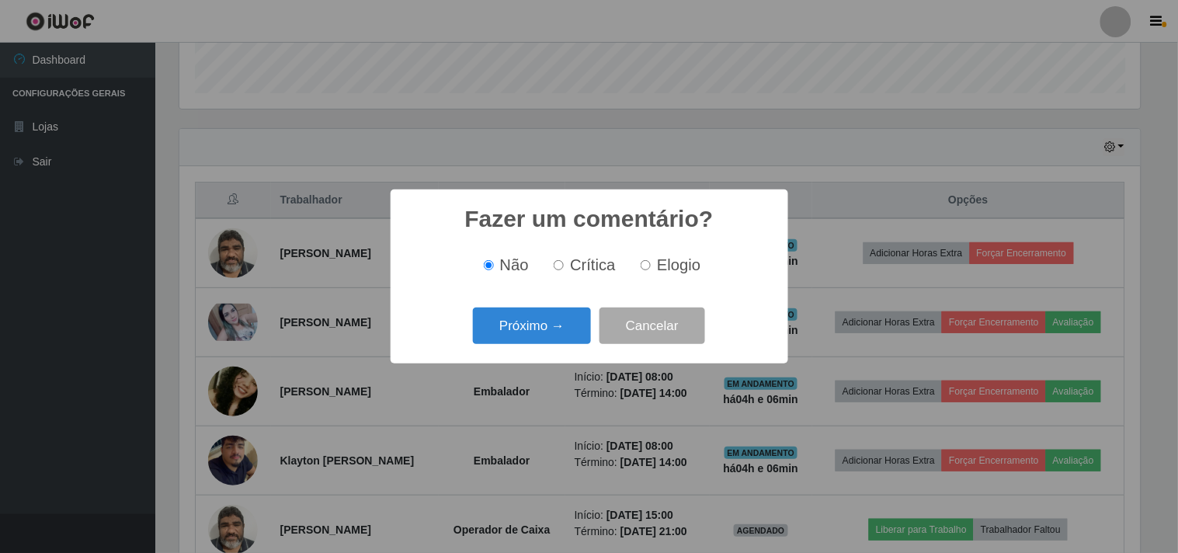
click at [660, 273] on span "Elogio" at bounding box center [678, 264] width 43 height 17
click at [651, 270] on input "Elogio" at bounding box center [646, 265] width 10 height 10
radio input "true"
click at [545, 322] on button "Próximo →" at bounding box center [532, 326] width 118 height 37
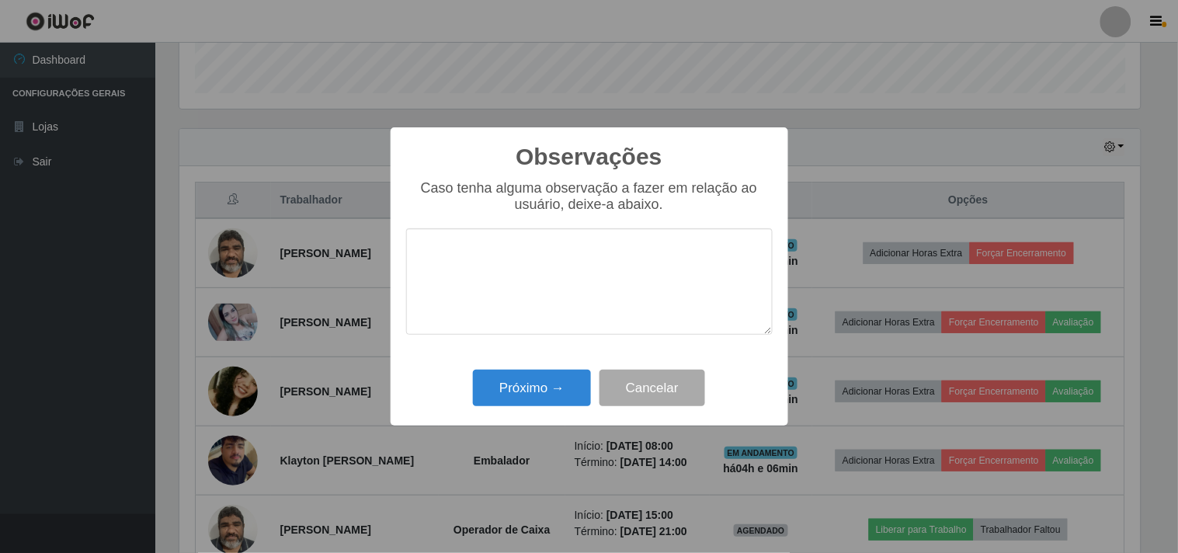
click at [545, 259] on textarea at bounding box center [589, 281] width 367 height 106
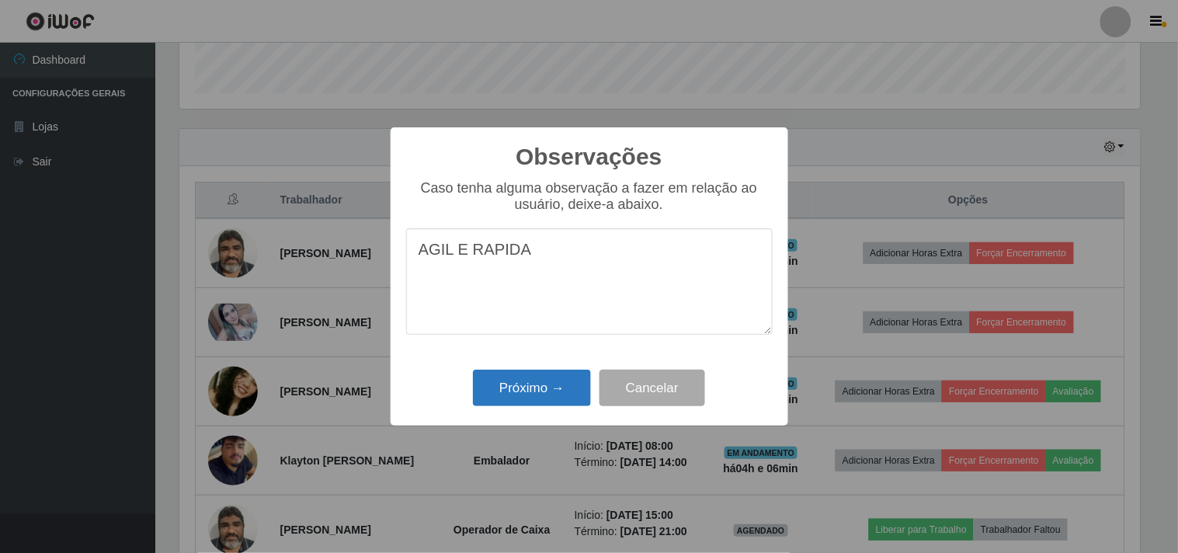
type textarea "AGIL E RAPIDA"
click at [555, 391] on button "Próximo →" at bounding box center [532, 388] width 118 height 37
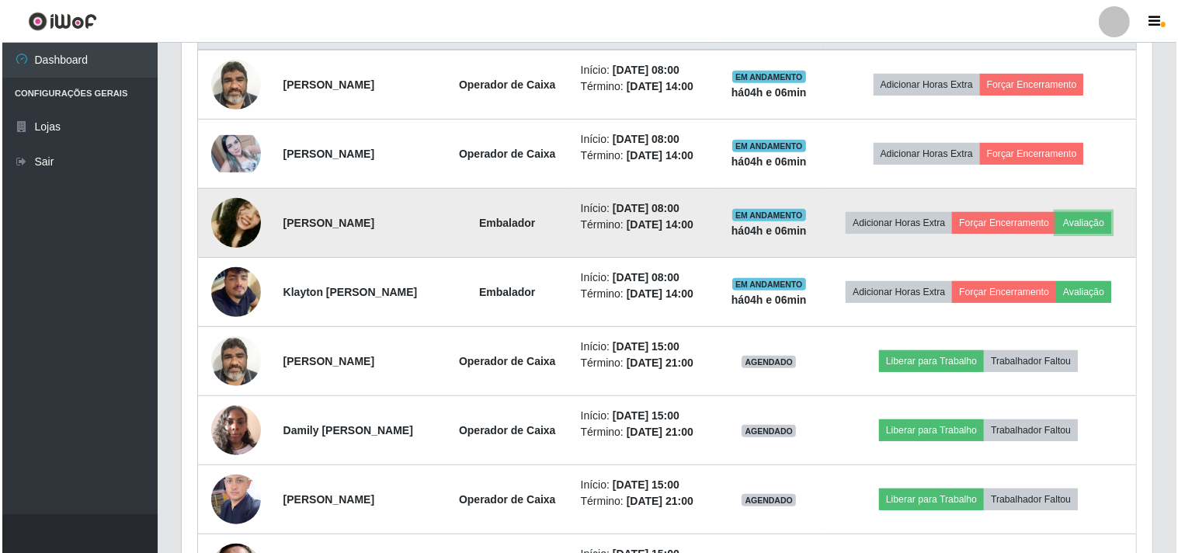
scroll to position [635, 0]
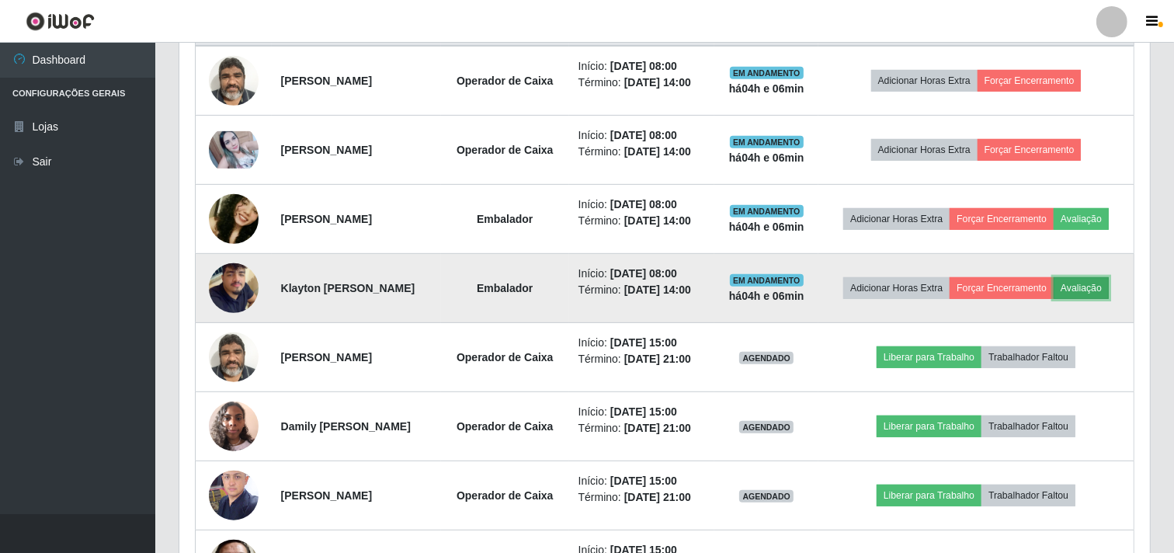
click at [1106, 287] on button "Avaliação" at bounding box center [1081, 288] width 55 height 22
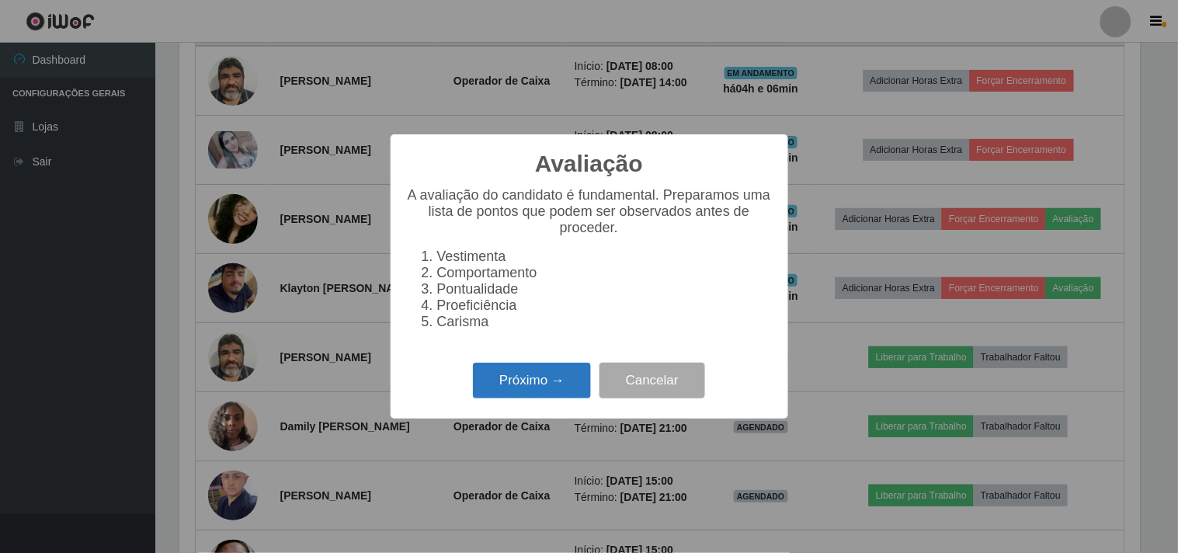
click at [564, 396] on button "Próximo →" at bounding box center [532, 381] width 118 height 37
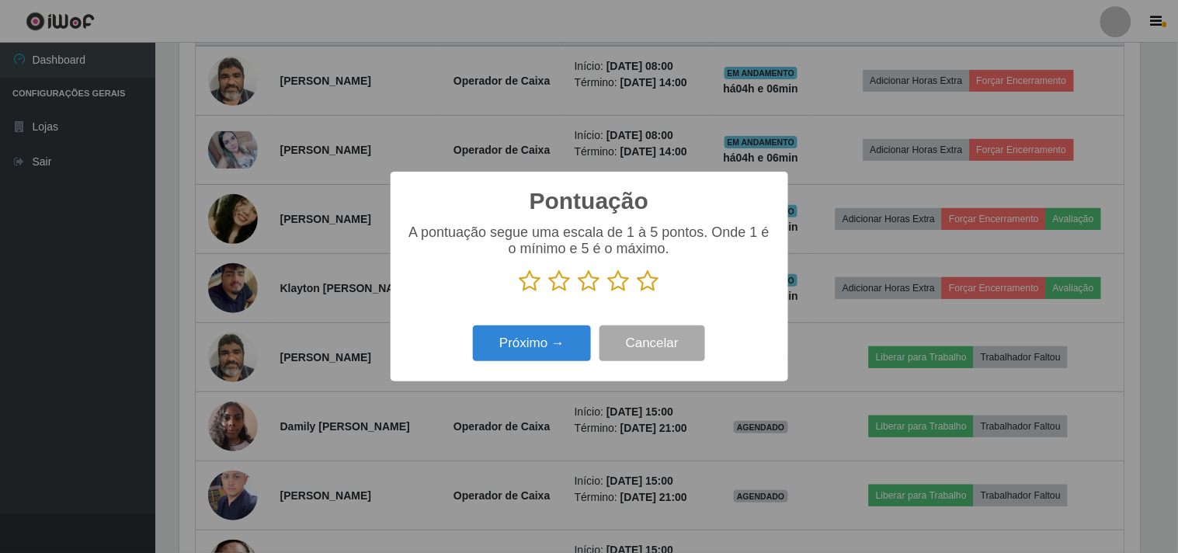
click at [642, 281] on icon at bounding box center [649, 280] width 22 height 23
click at [638, 293] on input "radio" at bounding box center [638, 293] width 0 height 0
click at [522, 342] on button "Próximo →" at bounding box center [532, 343] width 118 height 37
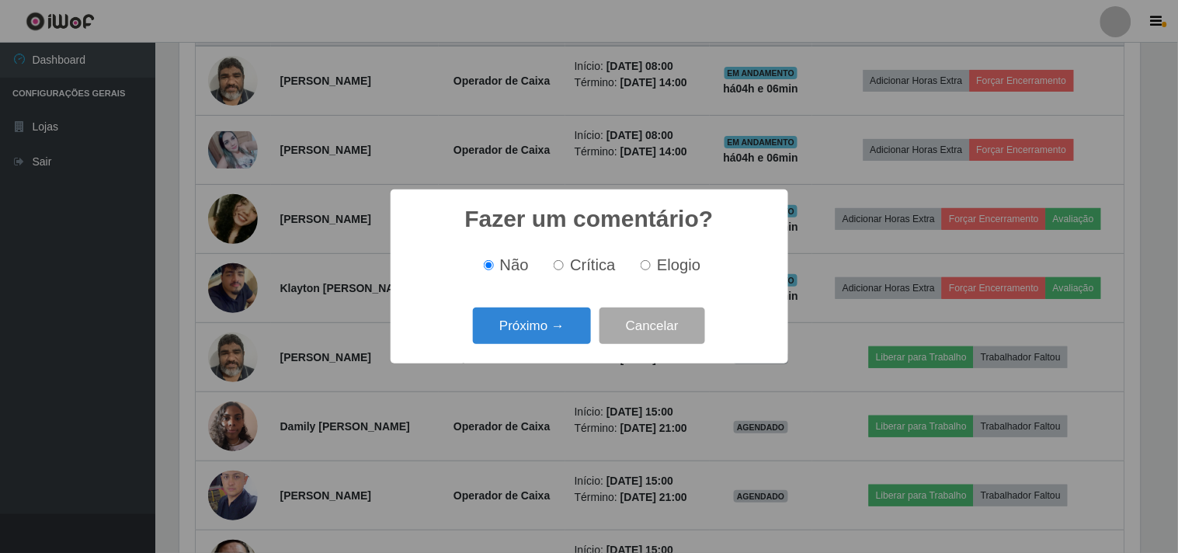
click at [643, 276] on div "Não Crítica Elogio" at bounding box center [589, 265] width 367 height 46
click at [657, 273] on span "Elogio" at bounding box center [678, 264] width 43 height 17
click at [651, 270] on input "Elogio" at bounding box center [646, 265] width 10 height 10
radio input "true"
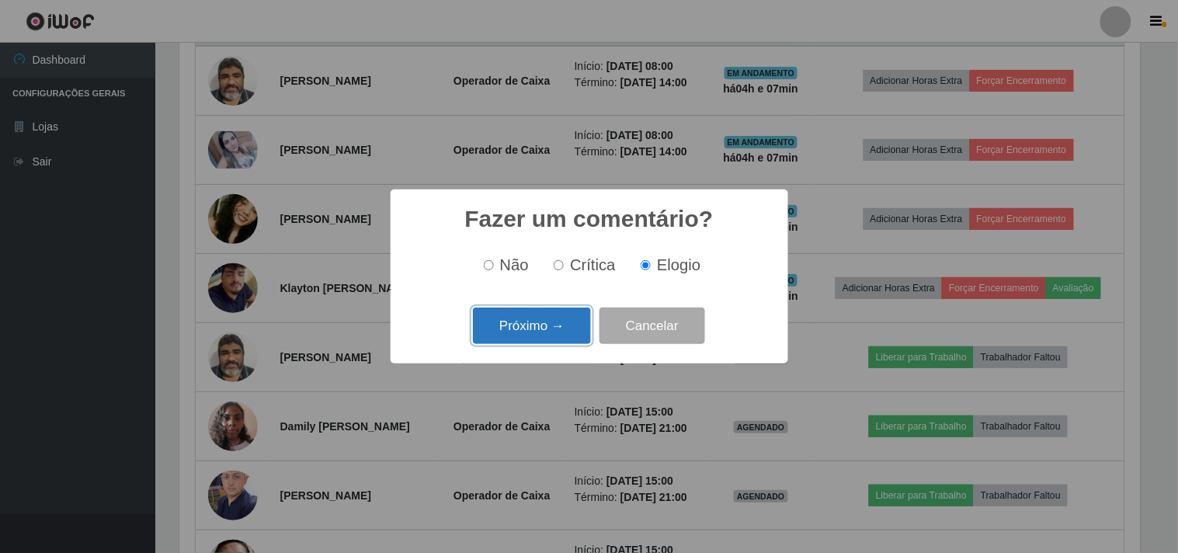
click at [559, 338] on button "Próximo →" at bounding box center [532, 326] width 118 height 37
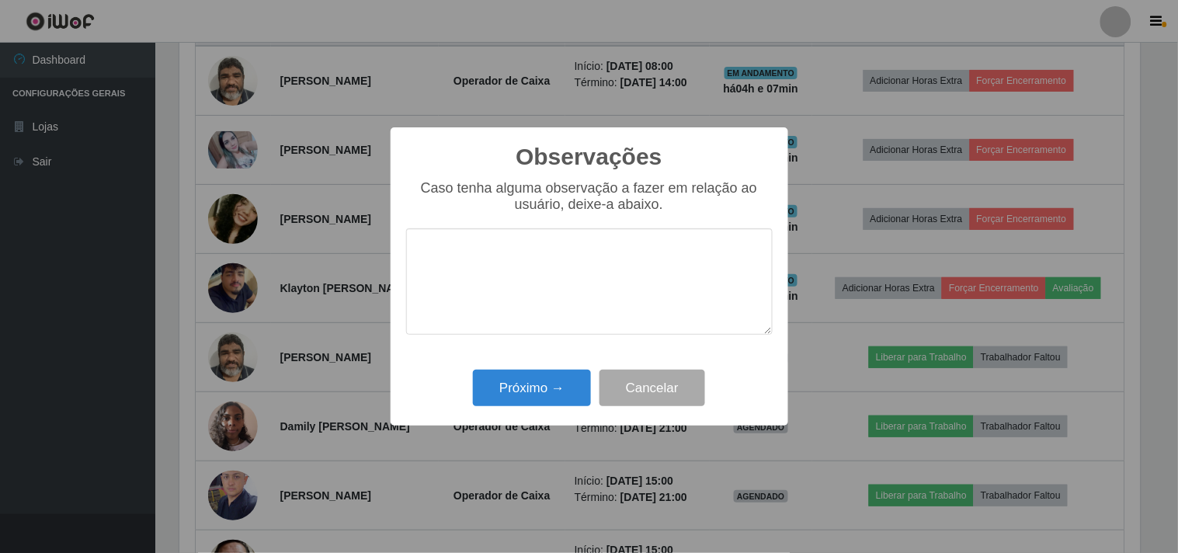
click at [587, 274] on textarea at bounding box center [589, 281] width 367 height 106
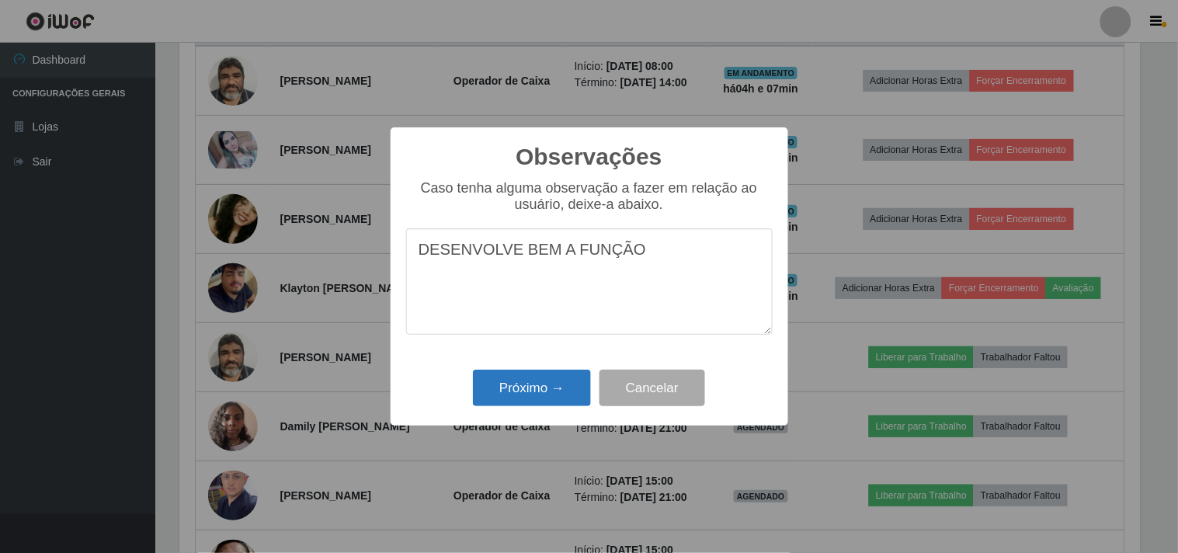
type textarea "DESENVOLVE BEM A FUNÇÃO"
click at [506, 402] on button "Próximo →" at bounding box center [532, 388] width 118 height 37
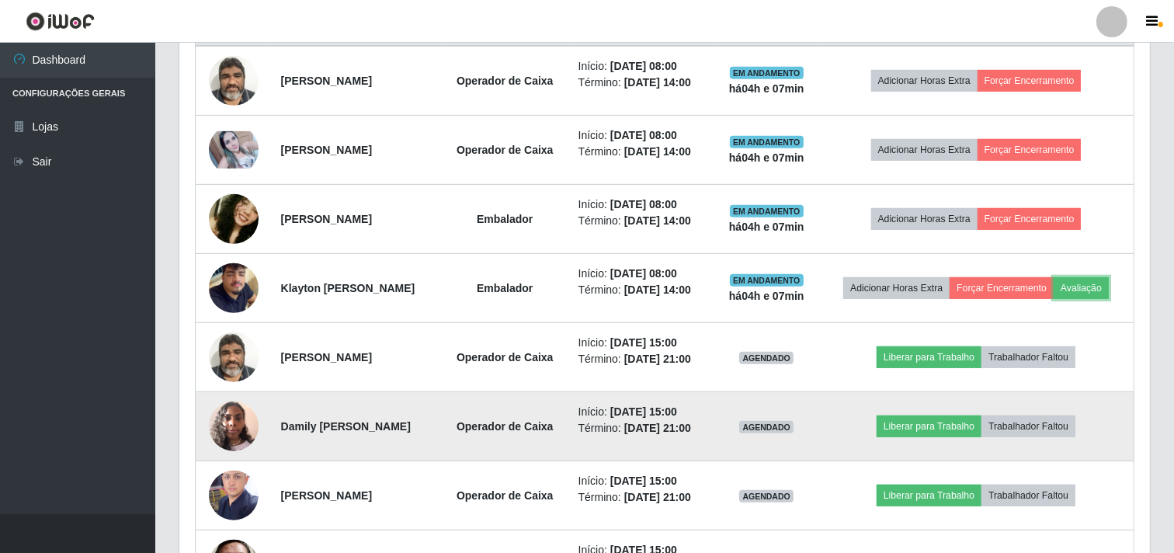
scroll to position [322, 971]
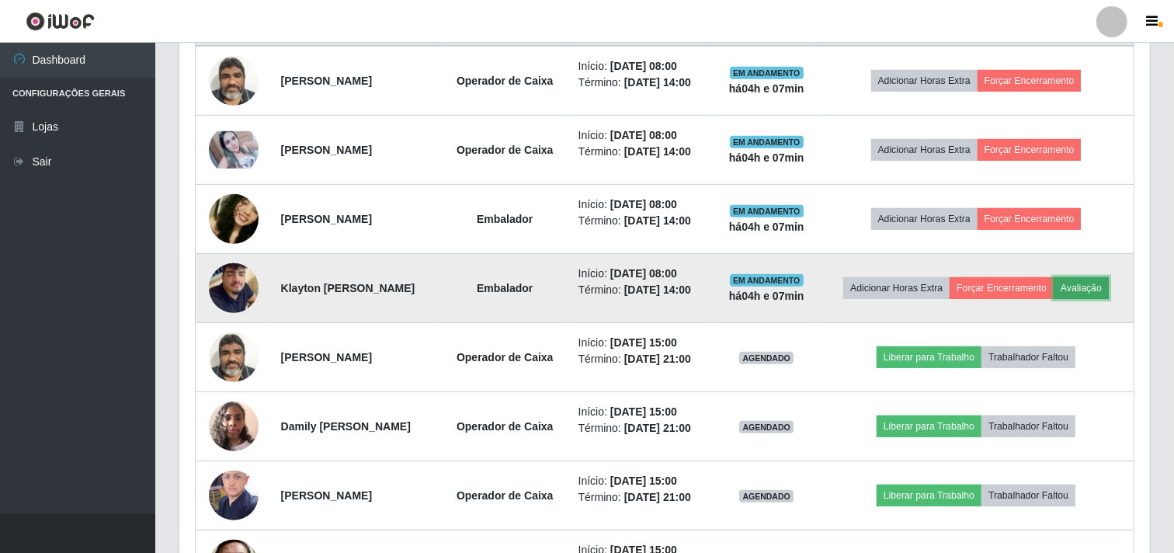
click at [1097, 283] on button "Avaliação" at bounding box center [1081, 288] width 55 height 22
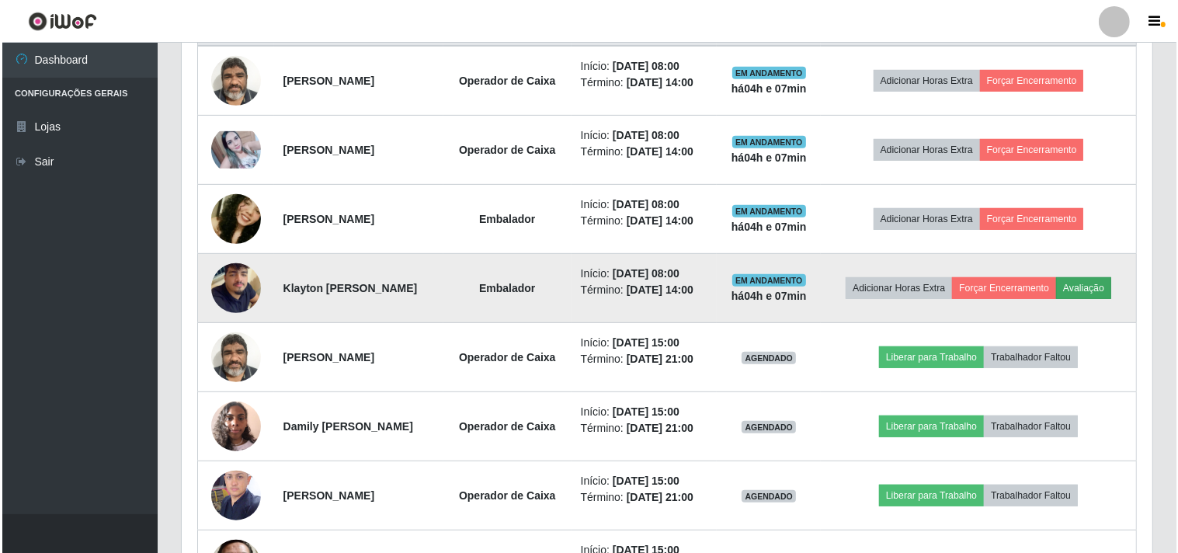
scroll to position [322, 961]
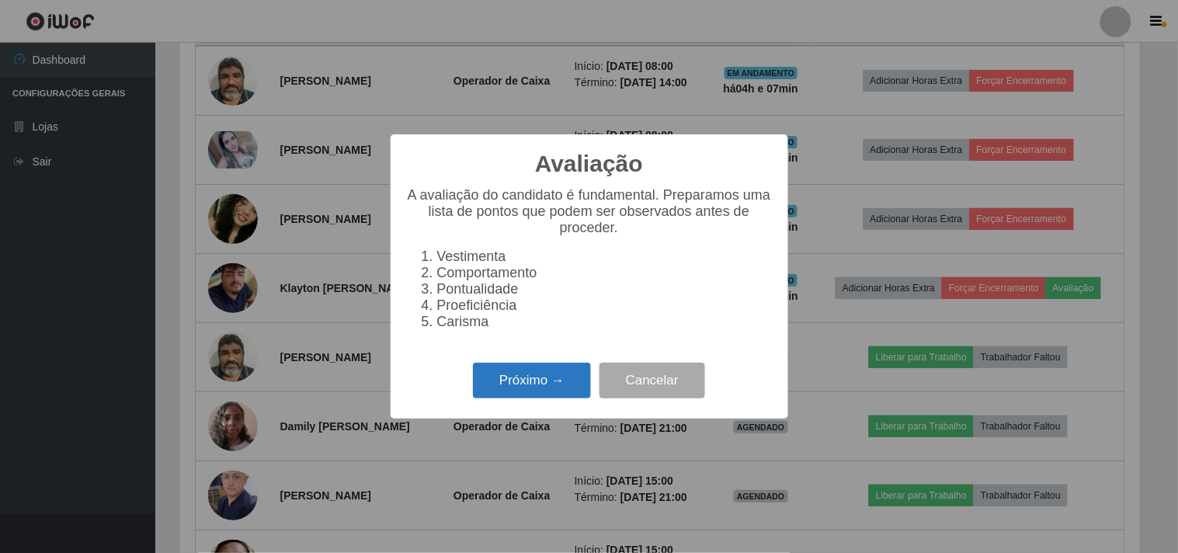
click at [562, 377] on button "Próximo →" at bounding box center [532, 381] width 118 height 37
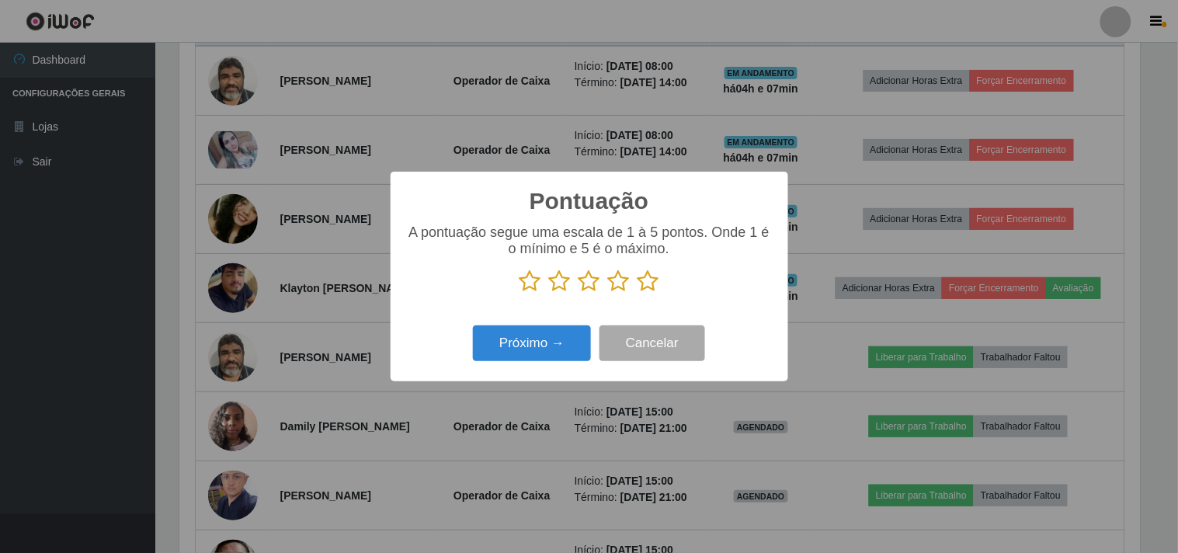
scroll to position [776302, 775663]
click at [666, 276] on p at bounding box center [589, 280] width 367 height 23
click at [647, 284] on icon at bounding box center [649, 280] width 22 height 23
click at [638, 293] on input "radio" at bounding box center [638, 293] width 0 height 0
click at [527, 348] on button "Próximo →" at bounding box center [532, 343] width 118 height 37
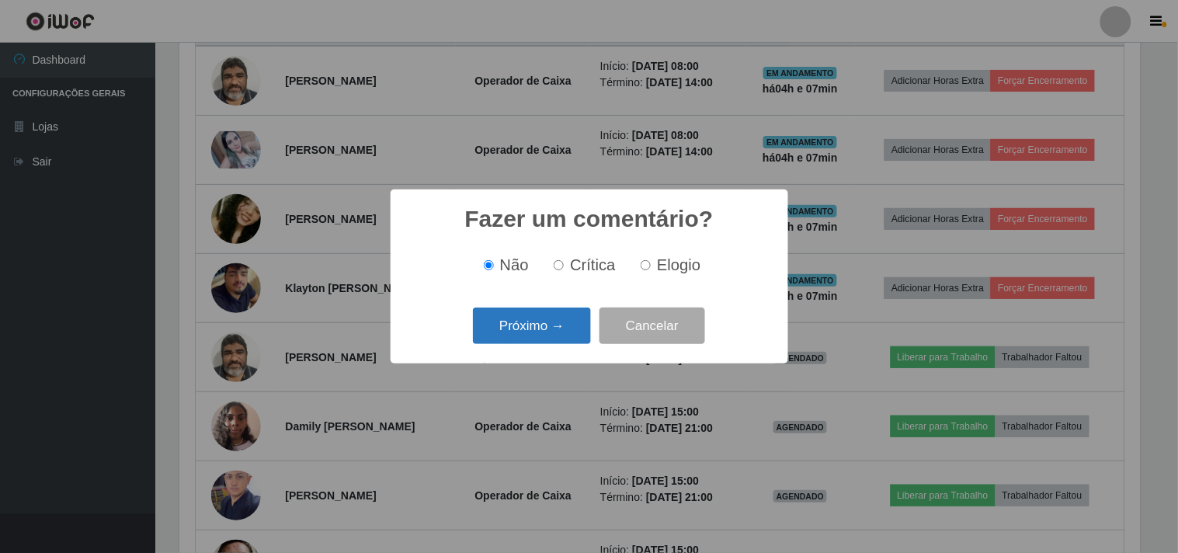
click at [525, 332] on button "Próximo →" at bounding box center [532, 326] width 118 height 37
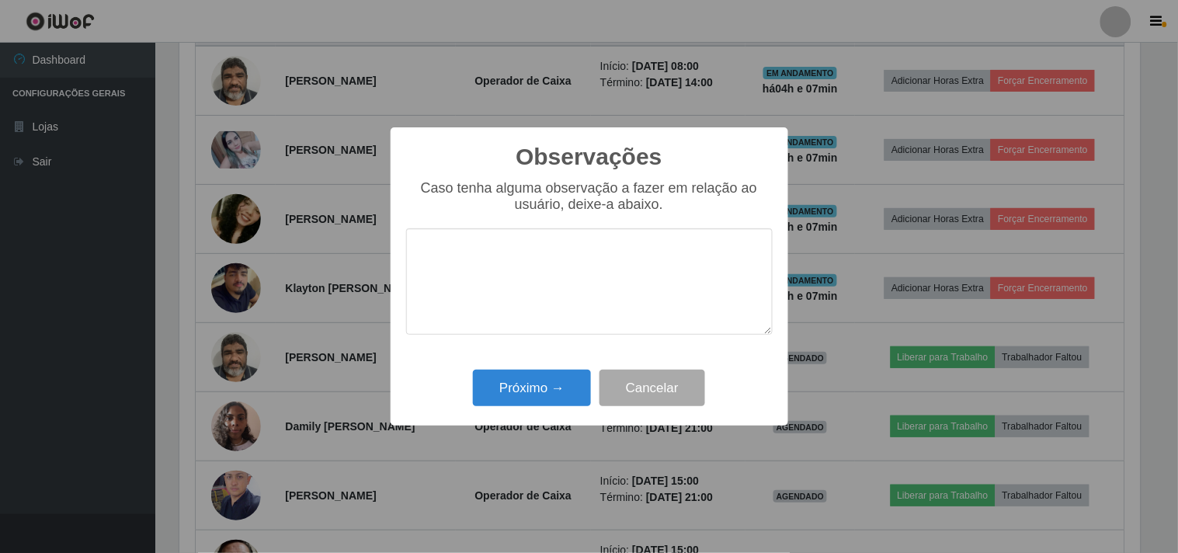
click at [558, 410] on div "Próximo → Cancelar" at bounding box center [589, 388] width 367 height 44
click at [562, 399] on button "Próximo →" at bounding box center [532, 388] width 118 height 37
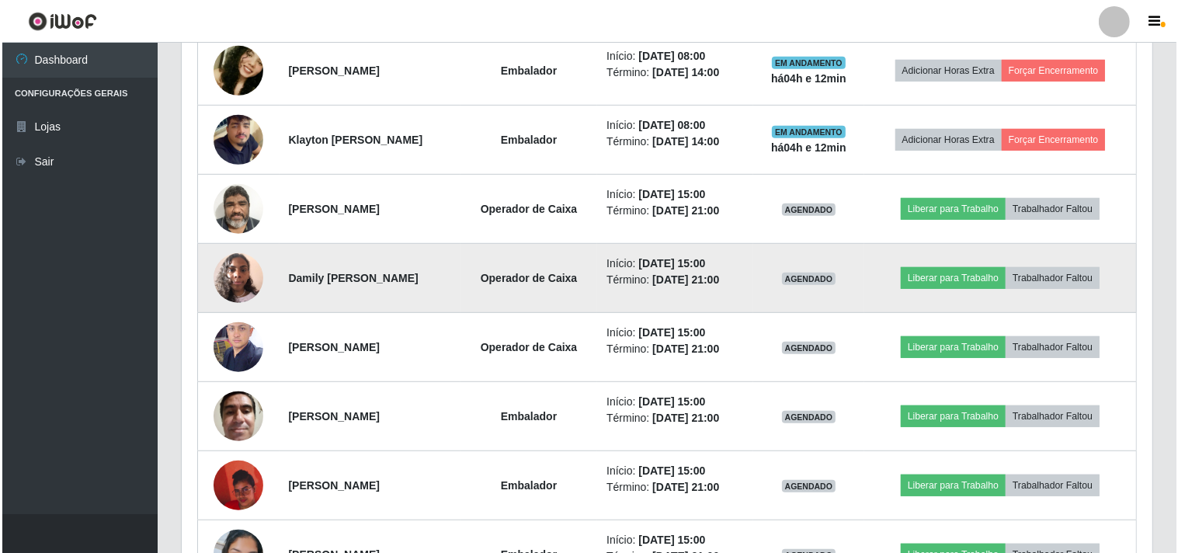
scroll to position [635, 0]
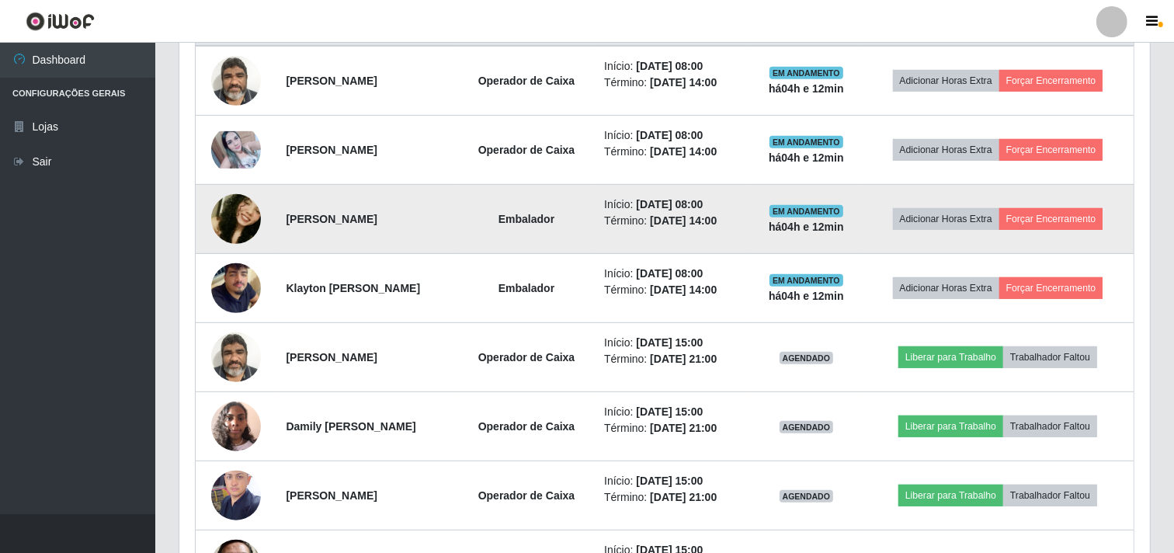
click at [231, 230] on img at bounding box center [236, 218] width 50 height 105
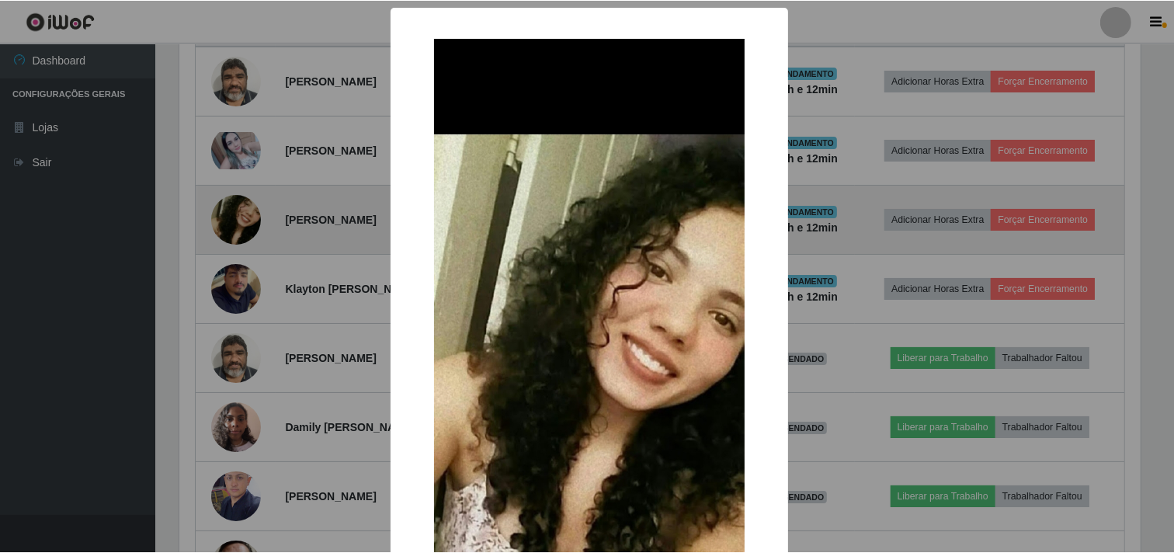
scroll to position [322, 961]
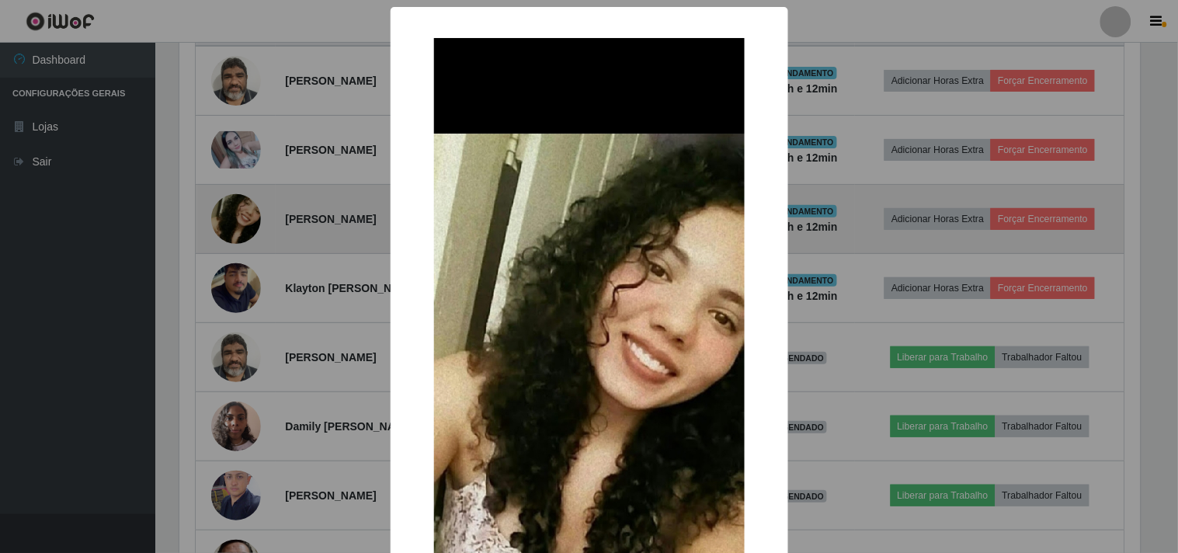
click at [231, 230] on div "× OK Cancel" at bounding box center [589, 276] width 1178 height 553
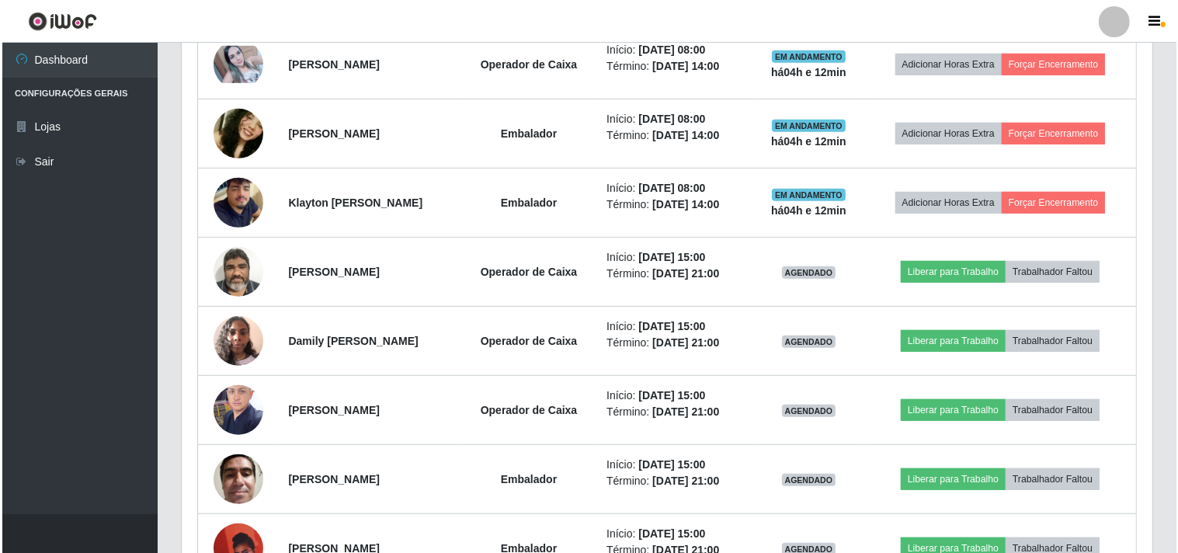
scroll to position [894, 0]
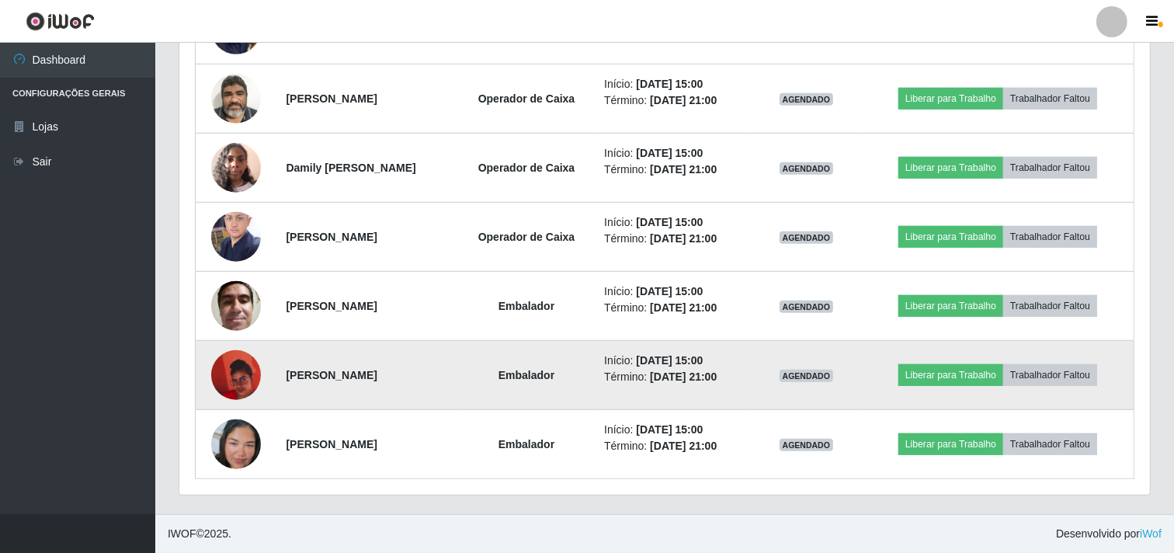
click at [231, 384] on img at bounding box center [236, 375] width 50 height 89
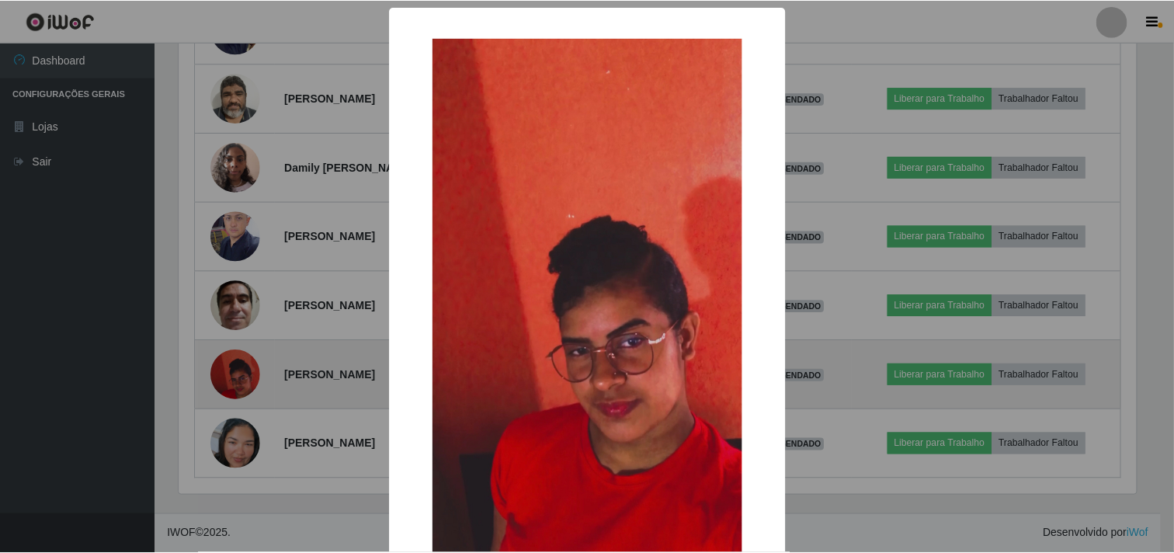
scroll to position [322, 961]
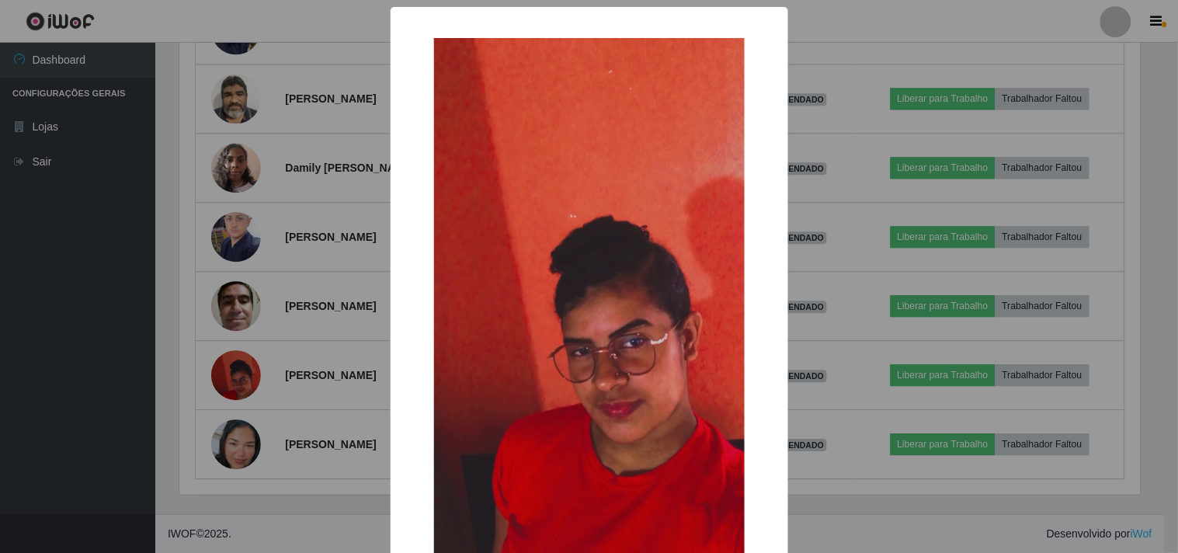
click at [231, 371] on div "× OK Cancel" at bounding box center [589, 276] width 1178 height 553
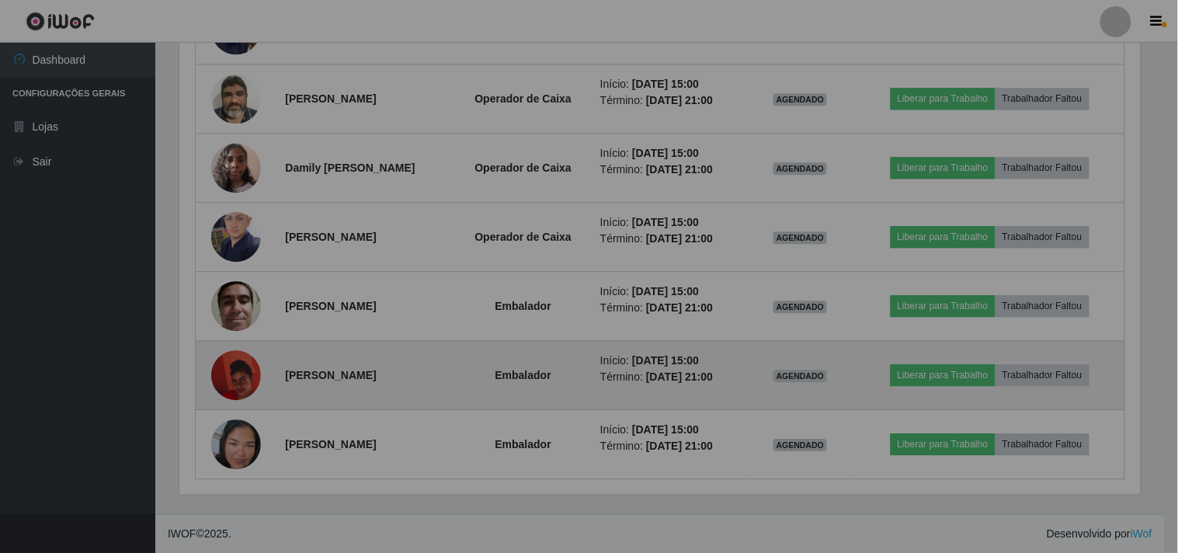
scroll to position [322, 971]
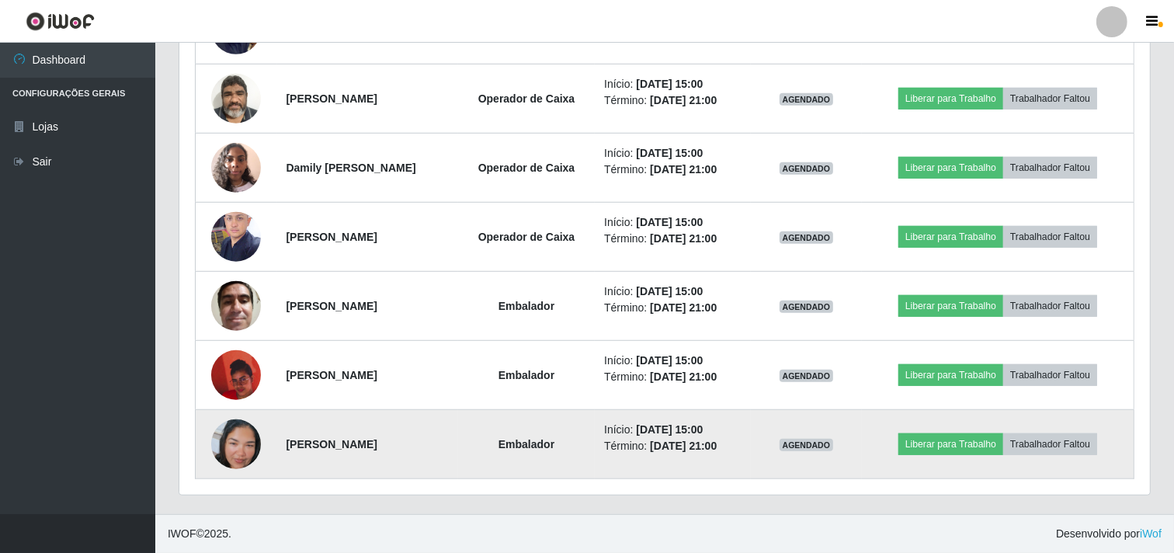
click at [204, 443] on td at bounding box center [237, 444] width 82 height 69
click at [219, 439] on img at bounding box center [236, 444] width 50 height 89
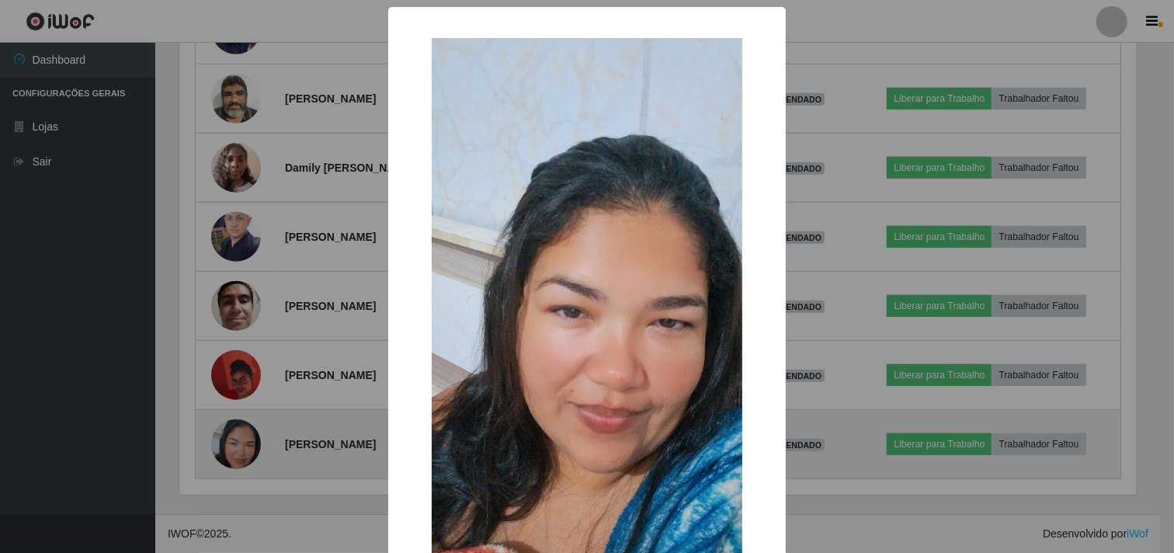
scroll to position [322, 961]
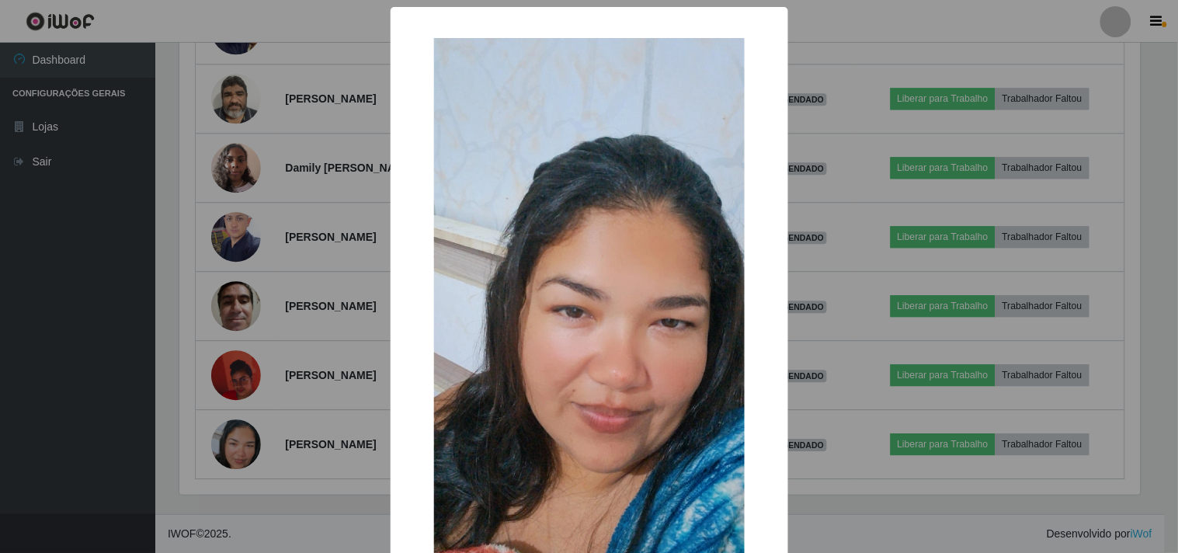
click at [223, 409] on div "× OK Cancel" at bounding box center [589, 276] width 1178 height 553
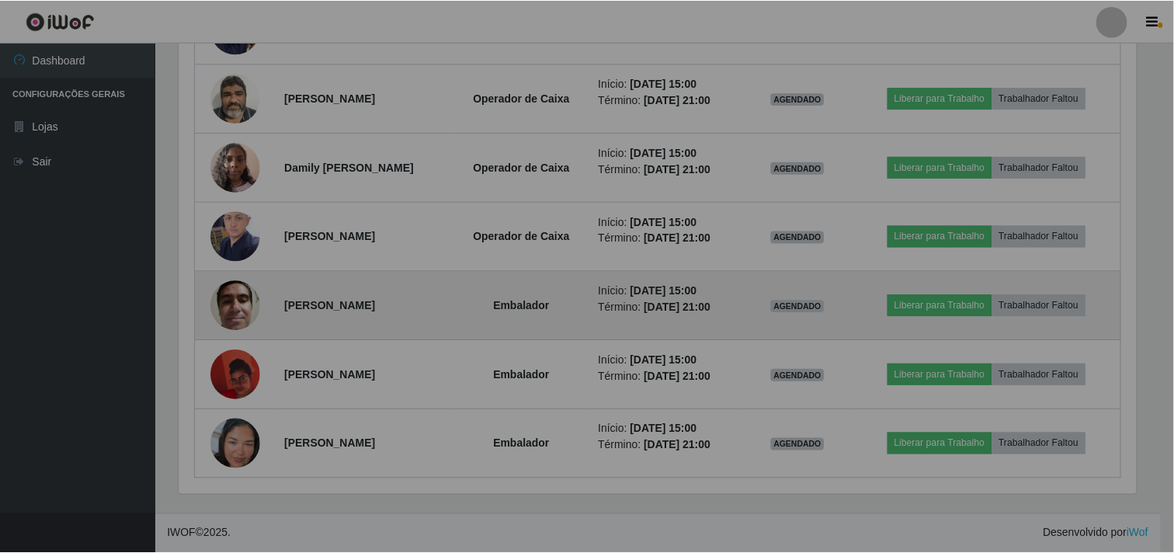
scroll to position [322, 971]
